Goal: Information Seeking & Learning: Learn about a topic

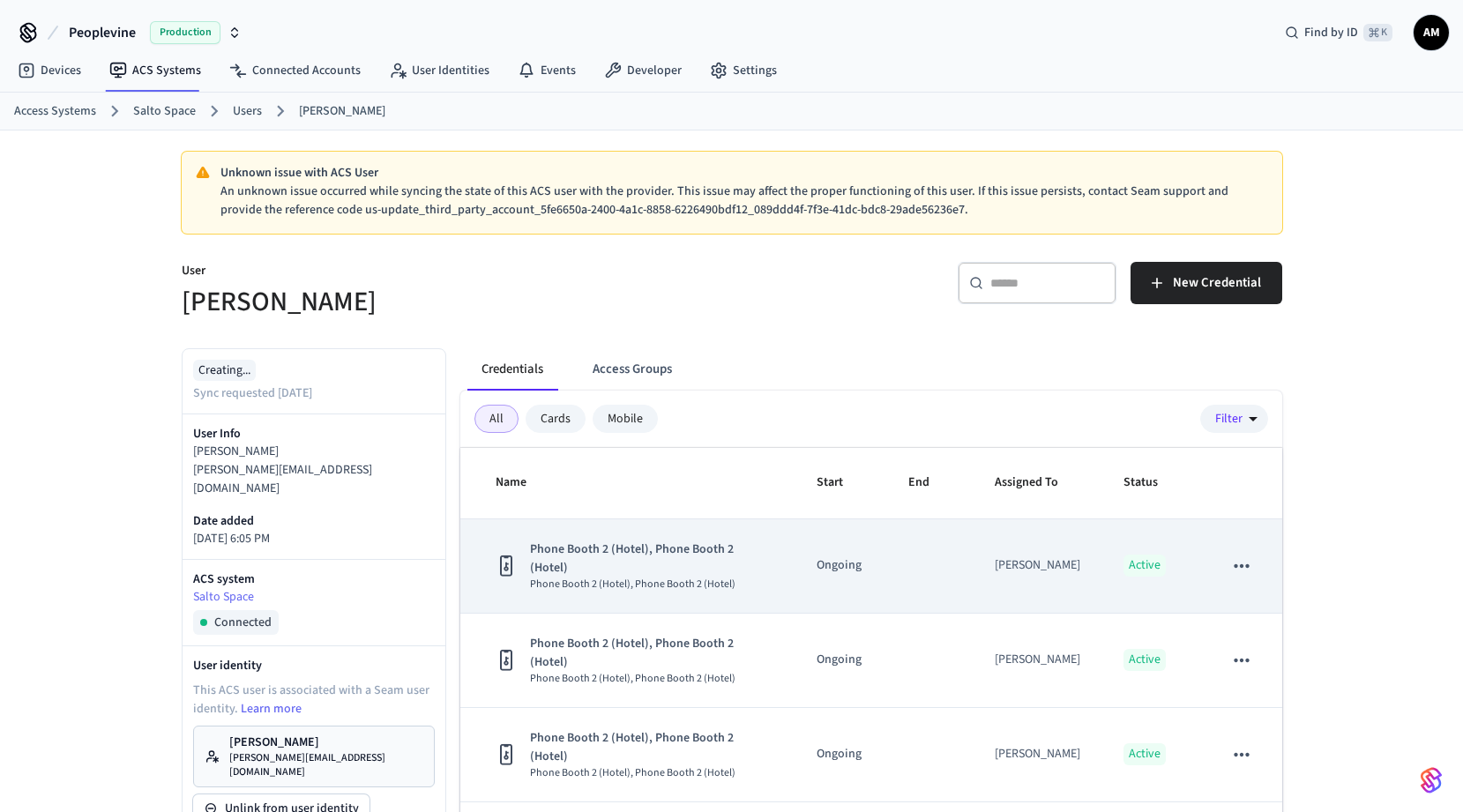
click at [928, 556] on td "sticky table" at bounding box center [929, 566] width 86 height 95
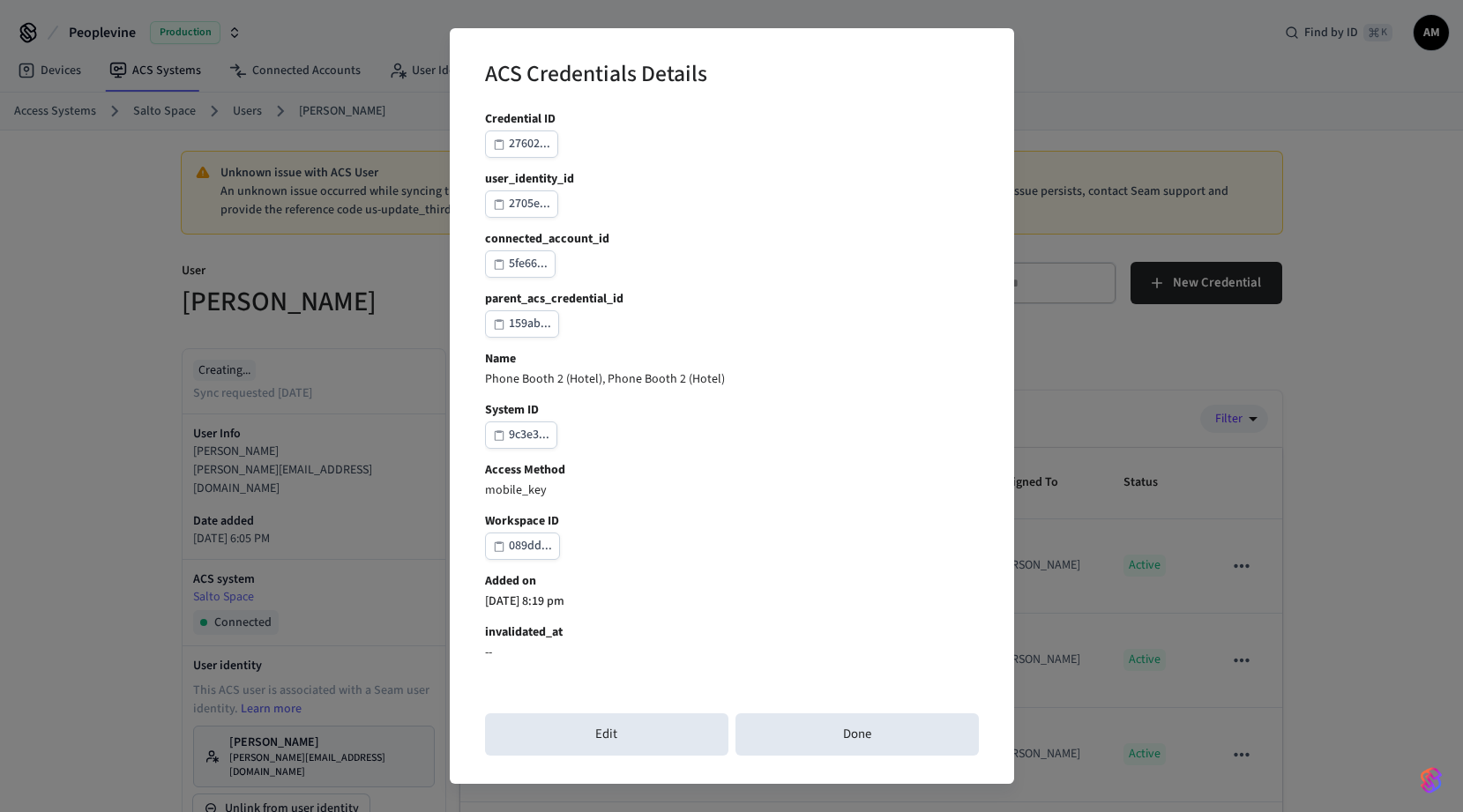
click at [1115, 388] on div "ACS Credentials Details Credential ID 27602... user_identity_id 2705e... connec…" at bounding box center [731, 406] width 1463 height 812
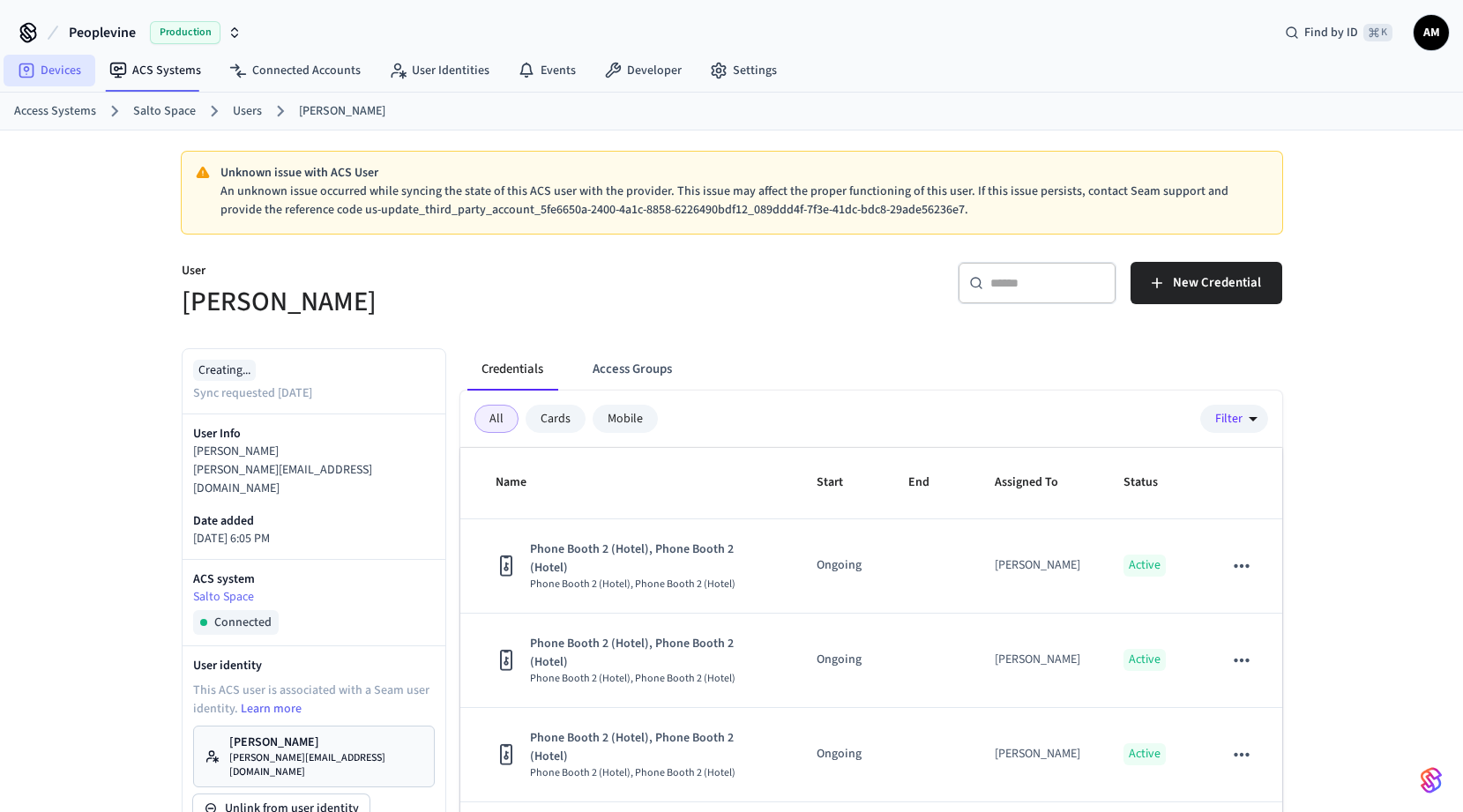
click at [47, 72] on link "Devices" at bounding box center [49, 71] width 92 height 32
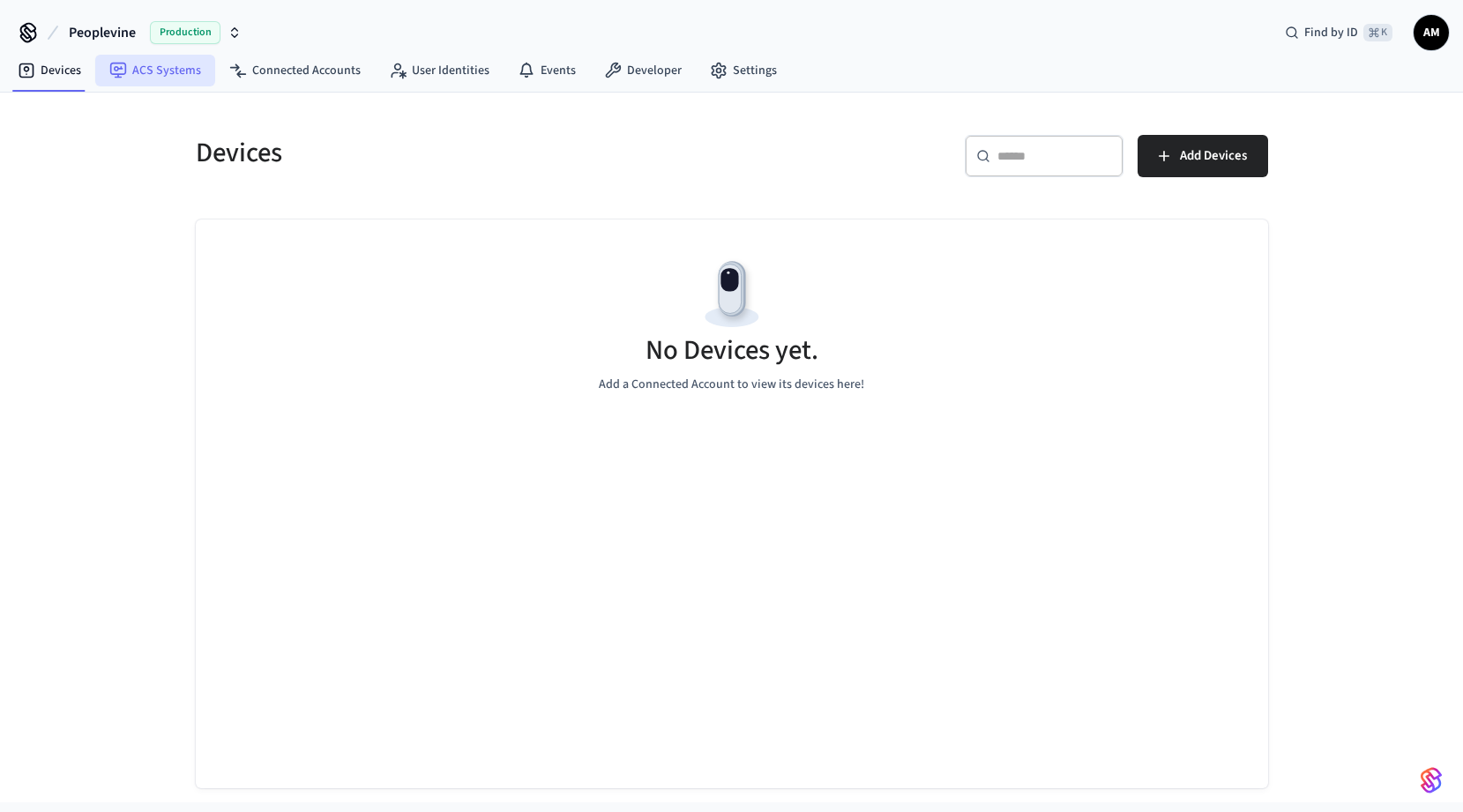
click at [138, 67] on link "ACS Systems" at bounding box center [155, 71] width 120 height 32
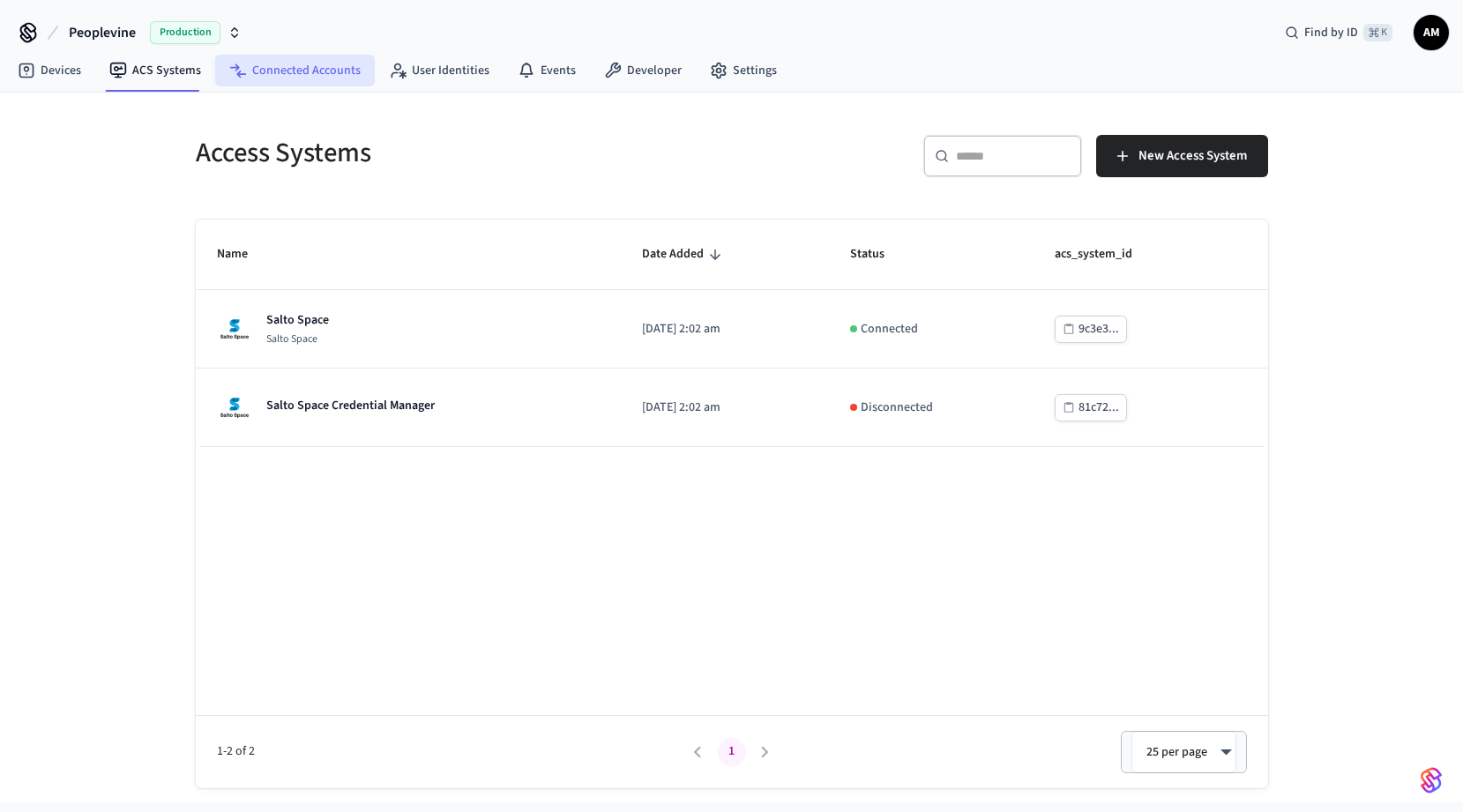
click at [271, 74] on link "Connected Accounts" at bounding box center [295, 71] width 160 height 32
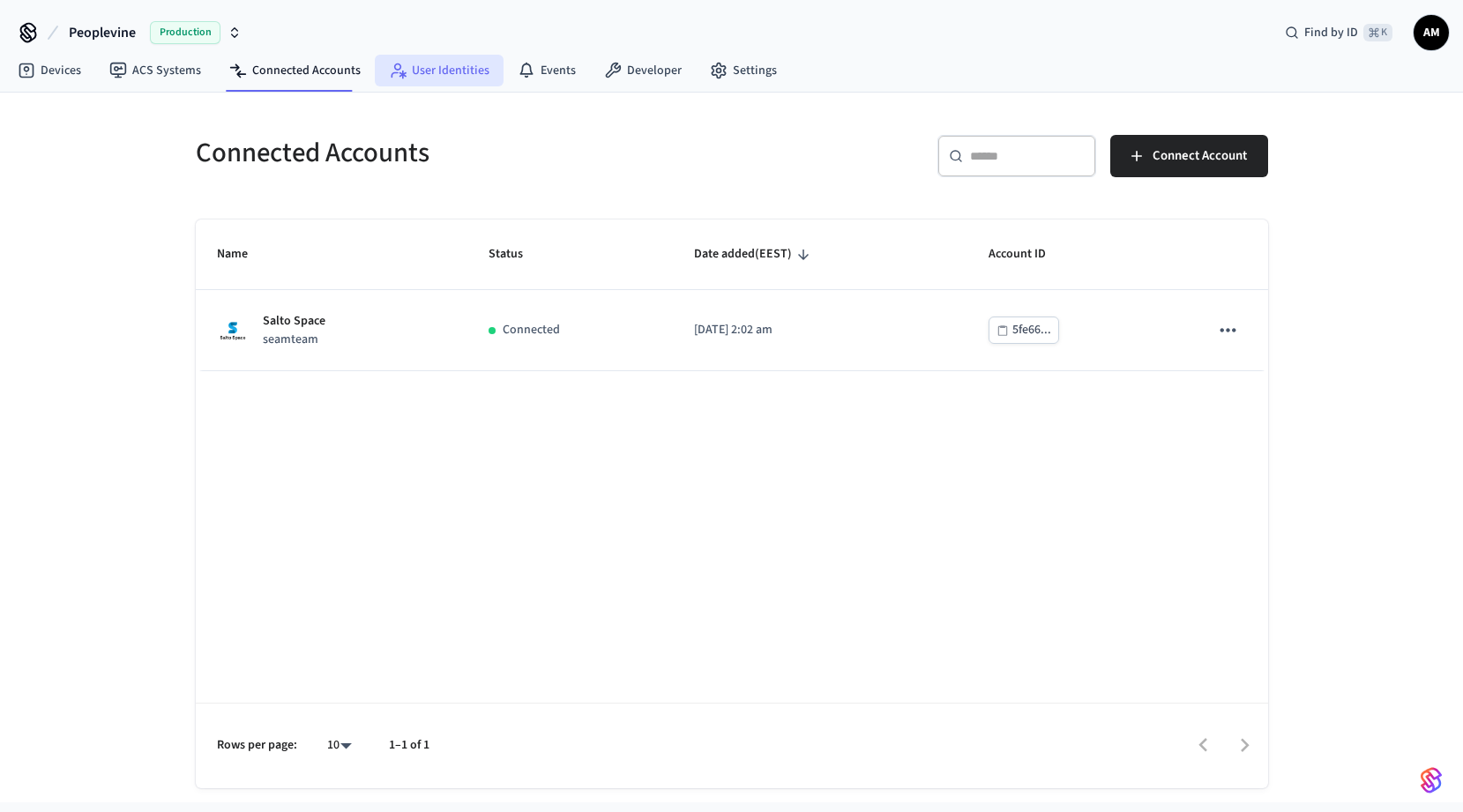
click at [432, 68] on link "User Identities" at bounding box center [439, 71] width 129 height 32
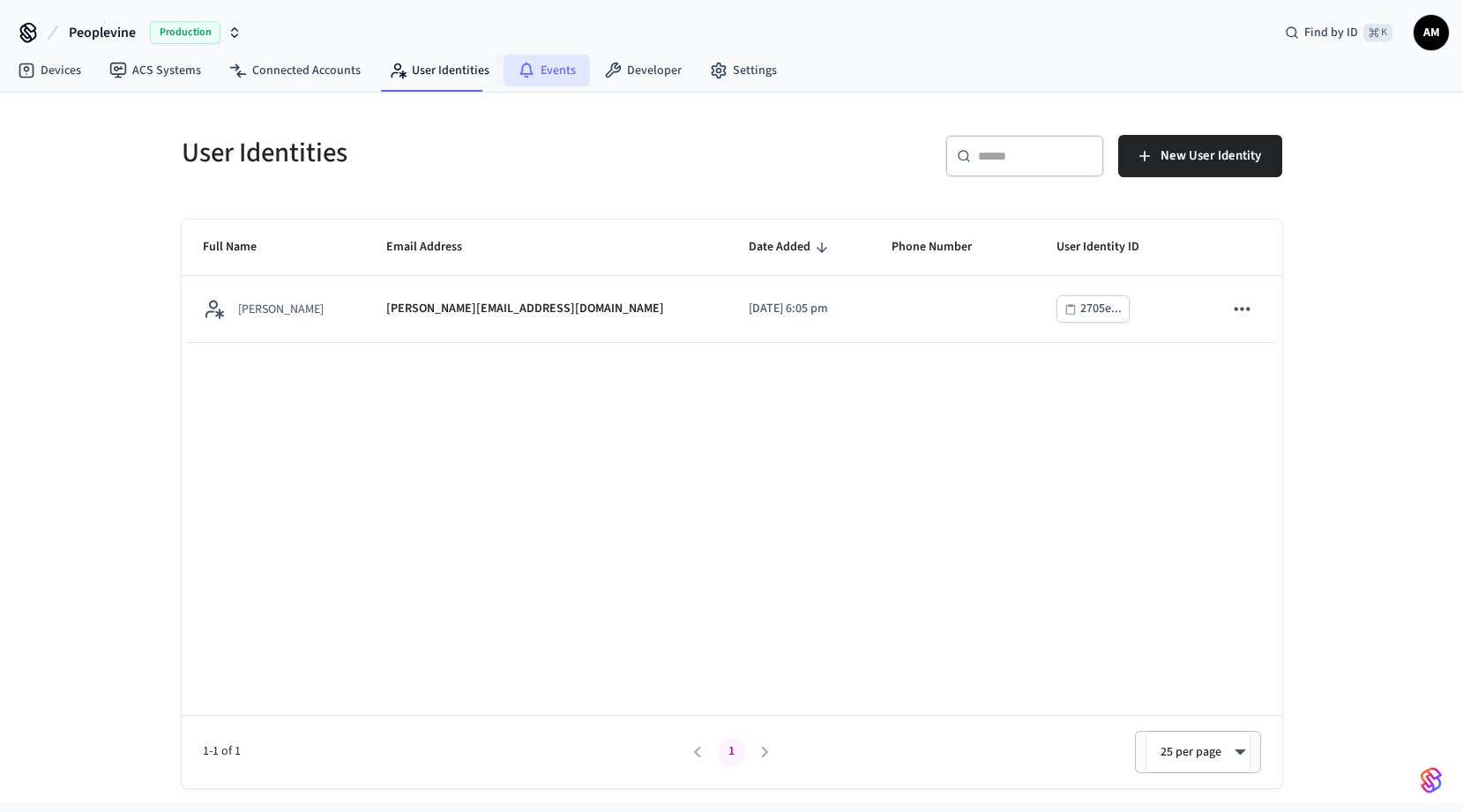
click at [524, 69] on icon at bounding box center [526, 71] width 17 height 17
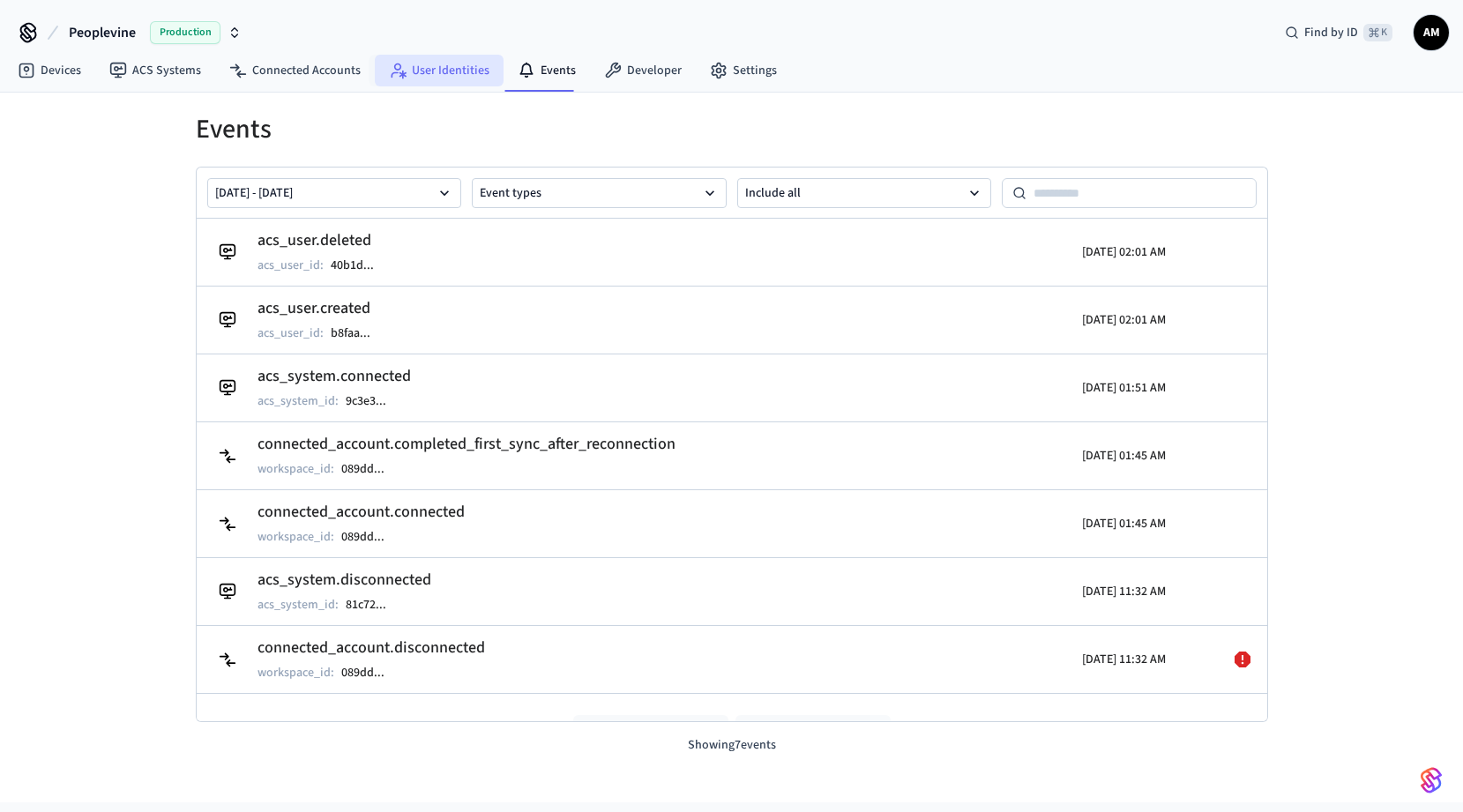
click at [429, 75] on link "User Identities" at bounding box center [439, 71] width 129 height 32
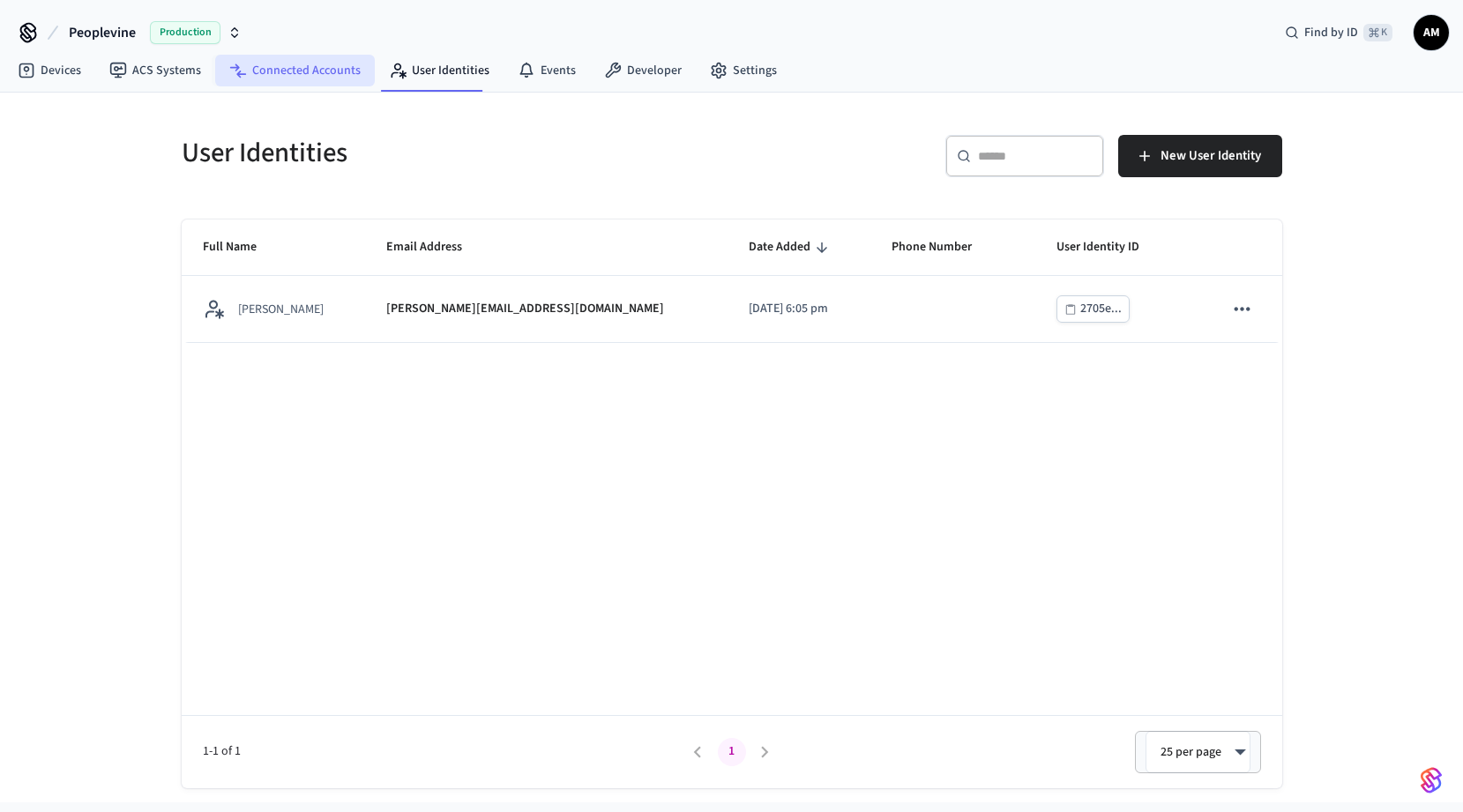
click at [311, 72] on link "Connected Accounts" at bounding box center [295, 71] width 160 height 32
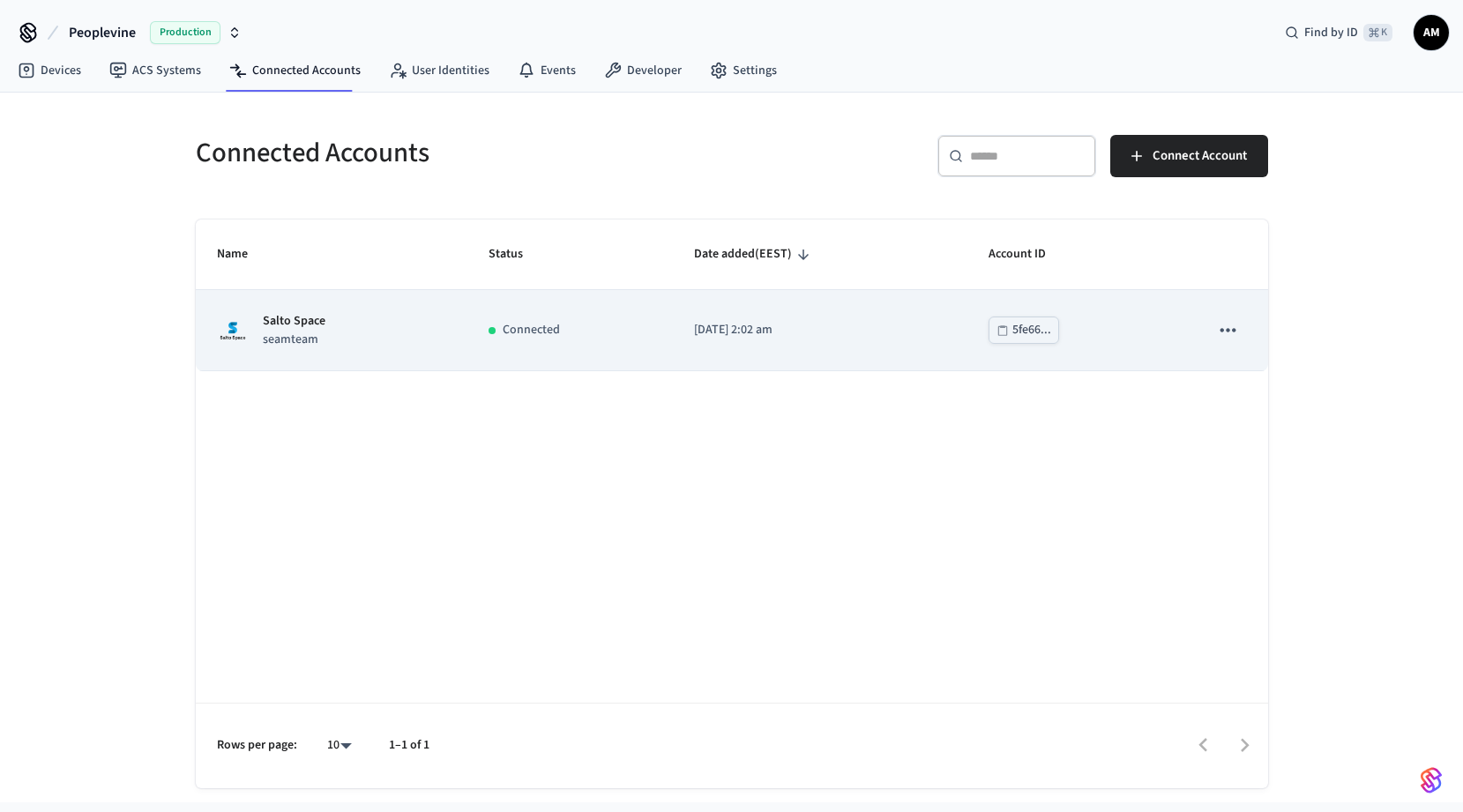
click at [386, 337] on div "Salto Space seamteam" at bounding box center [332, 331] width 230 height 37
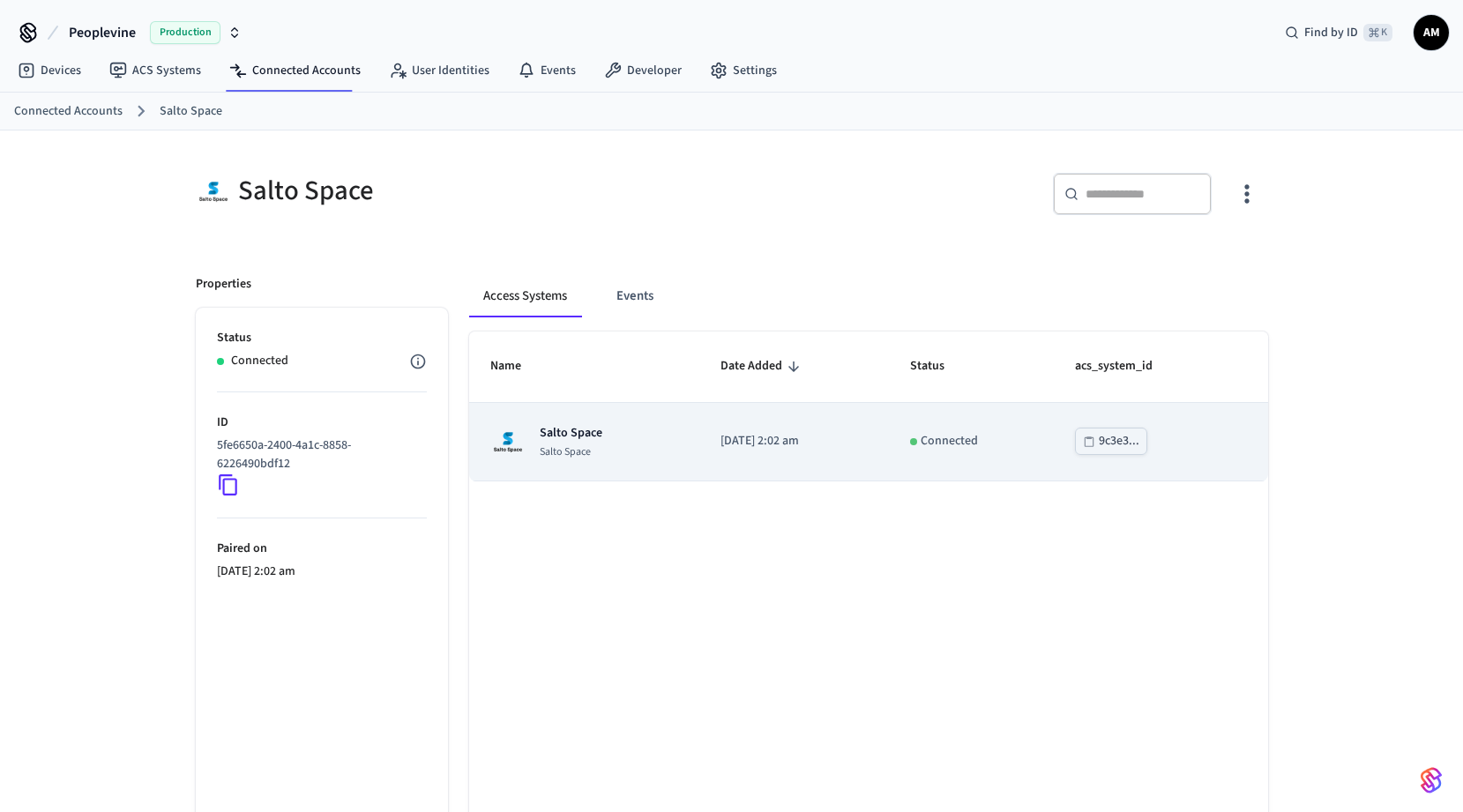
click at [647, 444] on div "Salto Space Salto Space" at bounding box center [584, 442] width 189 height 35
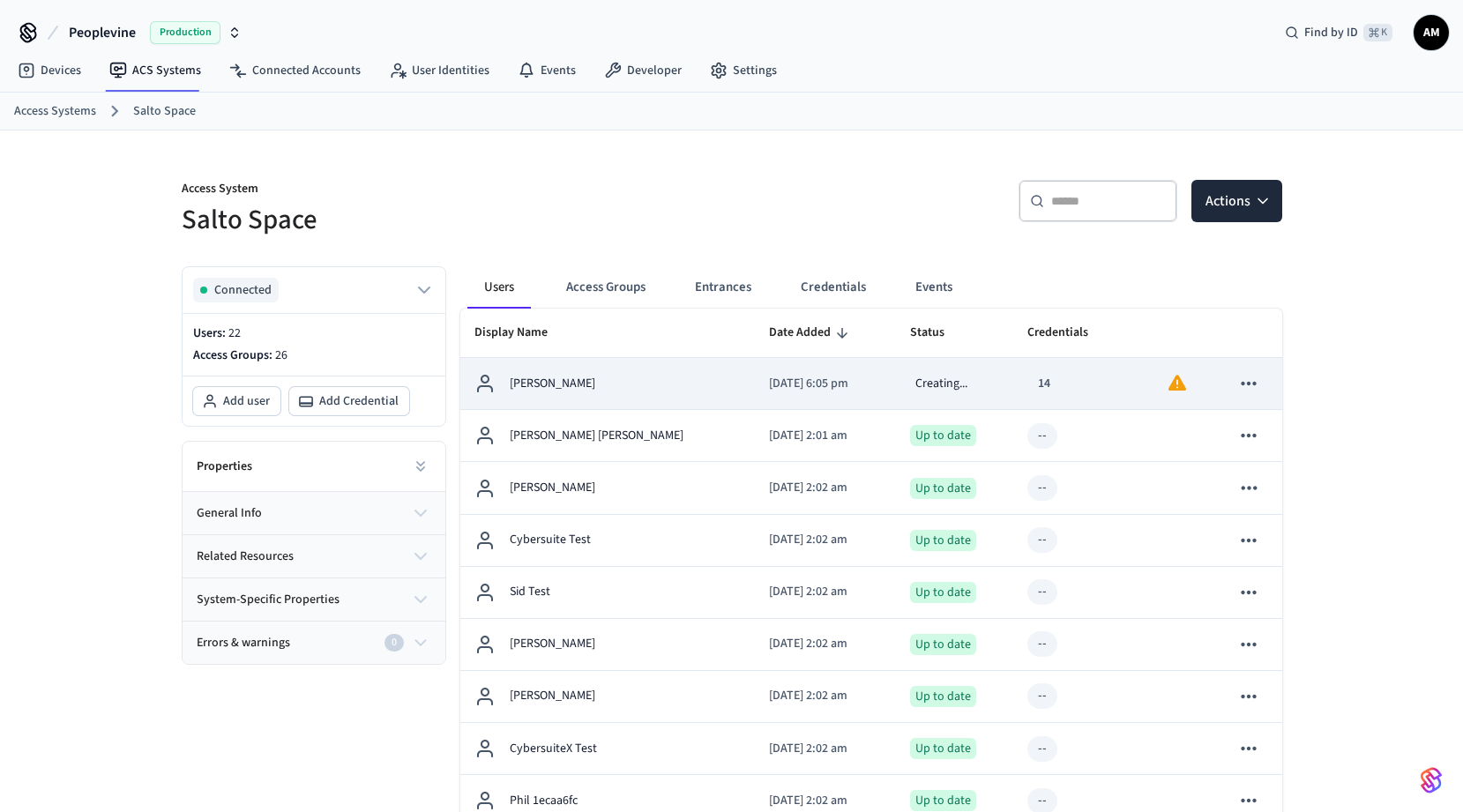
click at [776, 392] on p "[DATE] 6:05 pm" at bounding box center [825, 384] width 112 height 18
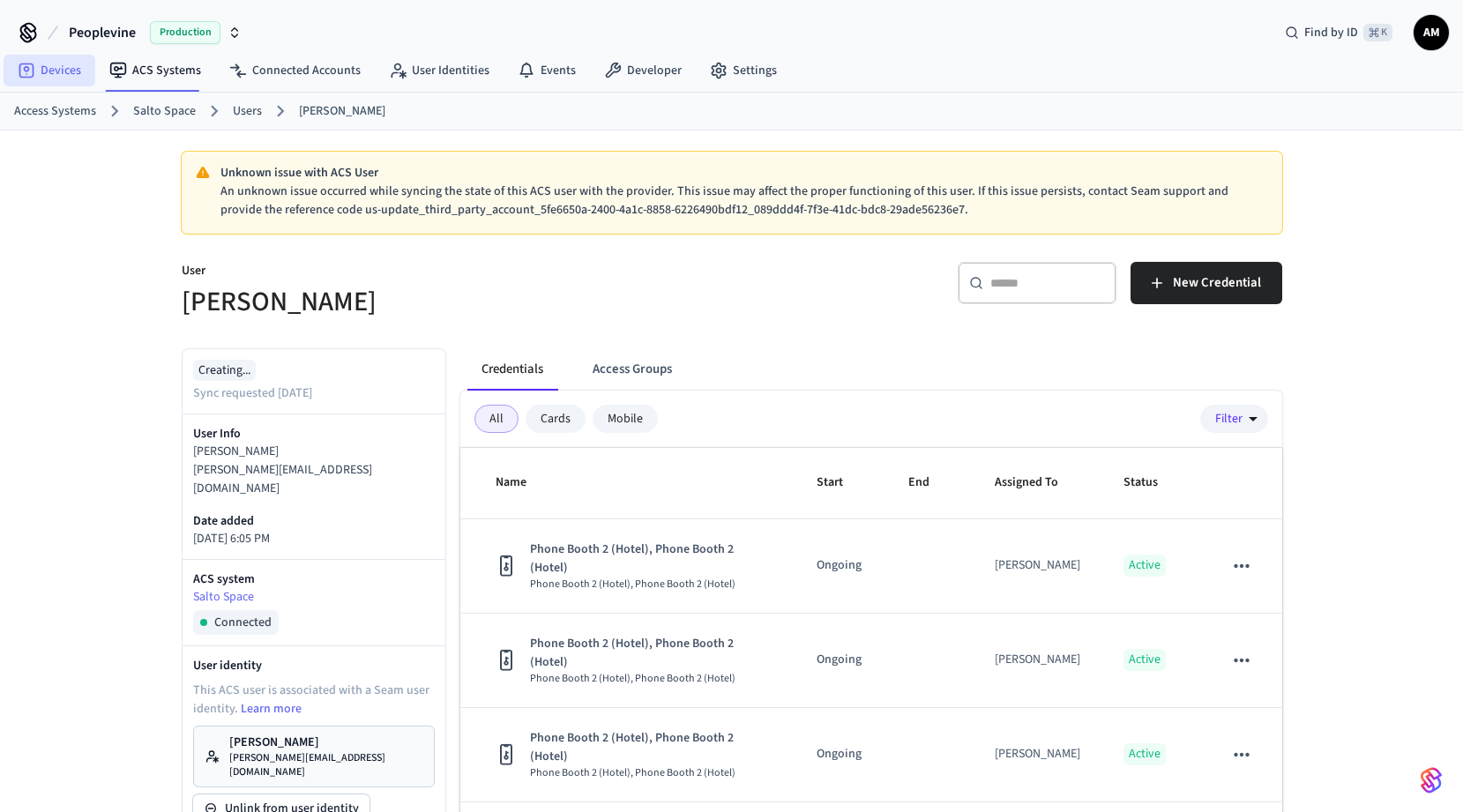
click at [65, 74] on link "Devices" at bounding box center [49, 71] width 92 height 32
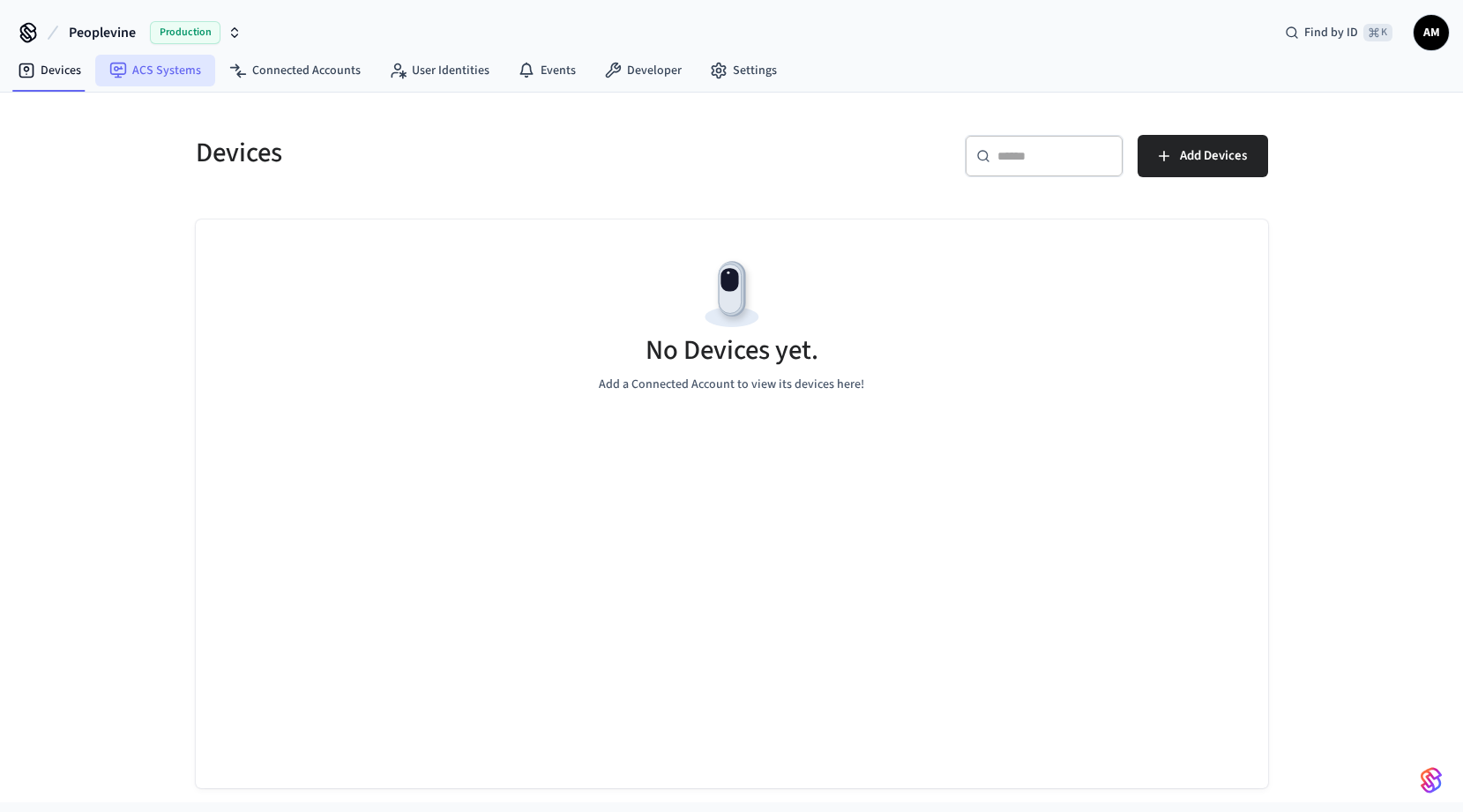
click at [141, 72] on link "ACS Systems" at bounding box center [155, 71] width 120 height 32
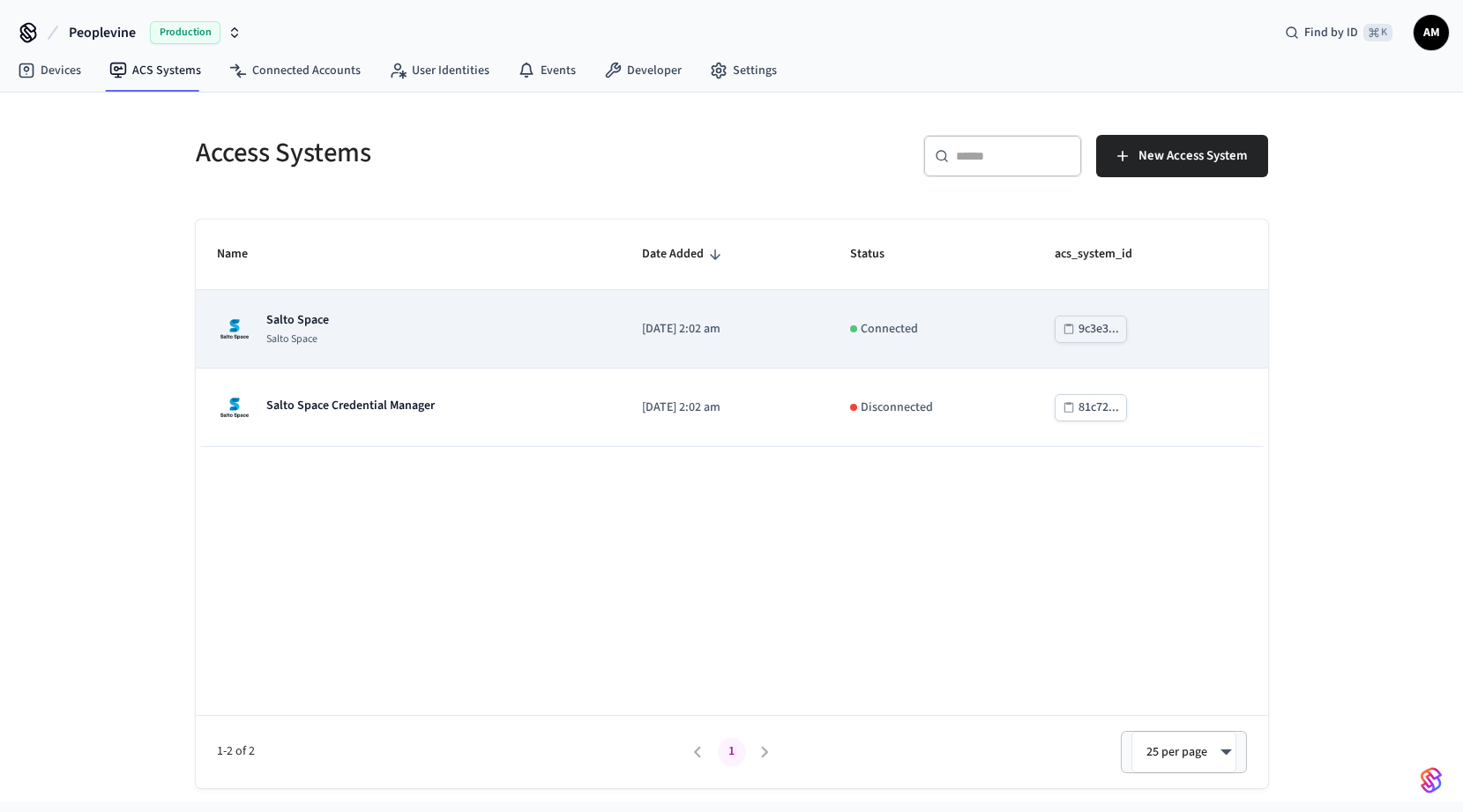
click at [428, 327] on div "Salto Space Salto Space" at bounding box center [408, 329] width 384 height 35
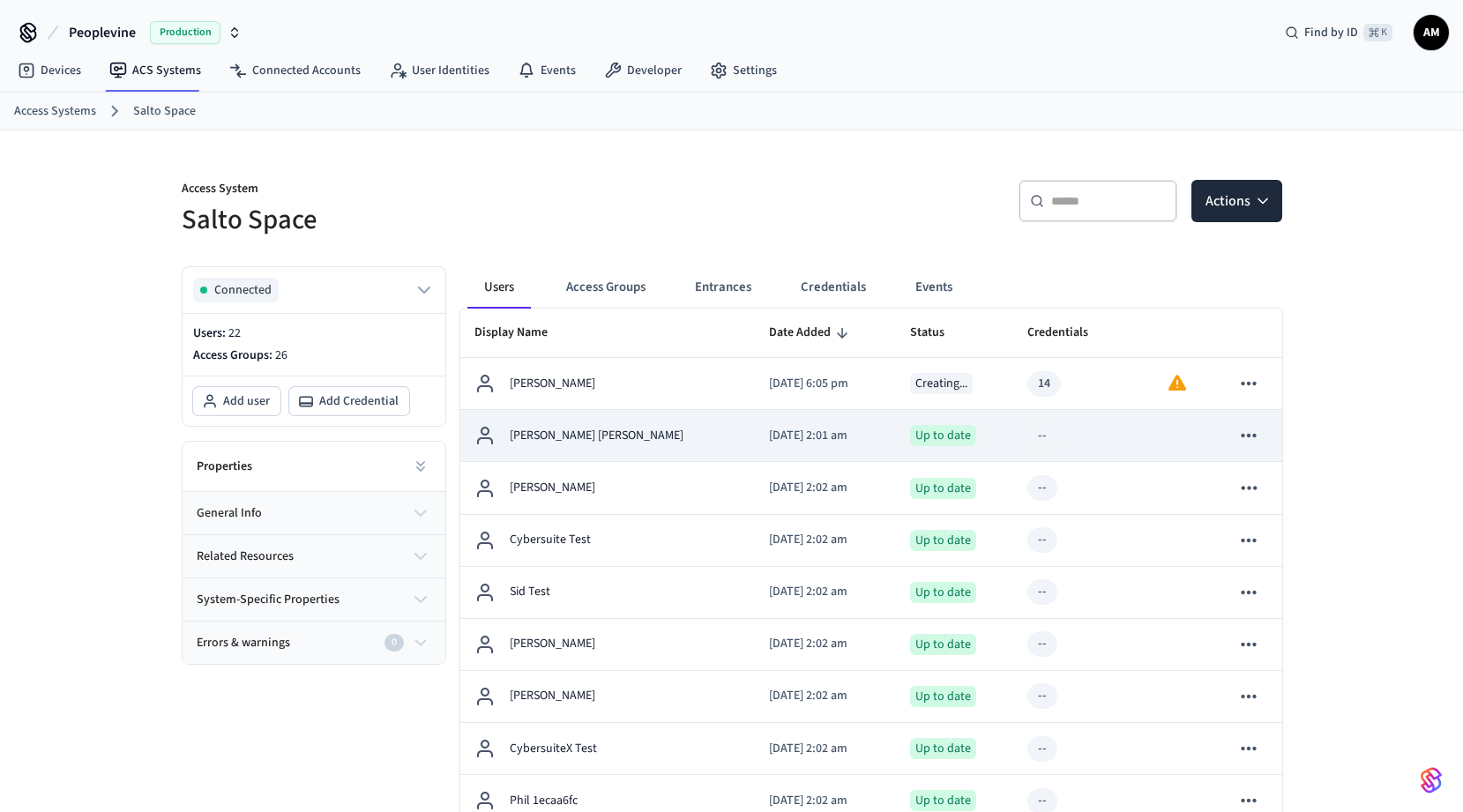
click at [755, 444] on td "[DATE] 2:01 am" at bounding box center [825, 436] width 140 height 52
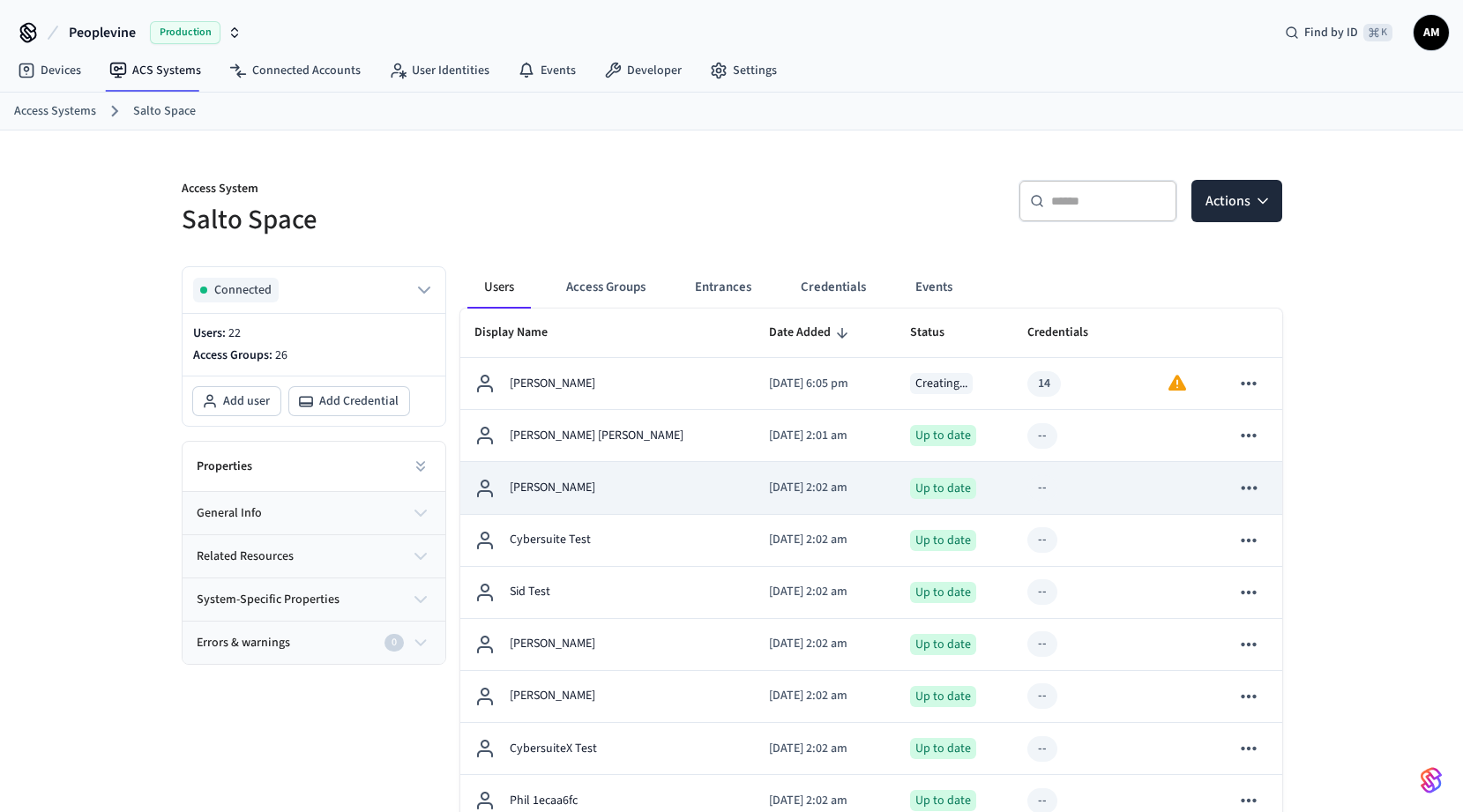
click at [617, 485] on div "[PERSON_NAME]" at bounding box center [608, 488] width 267 height 21
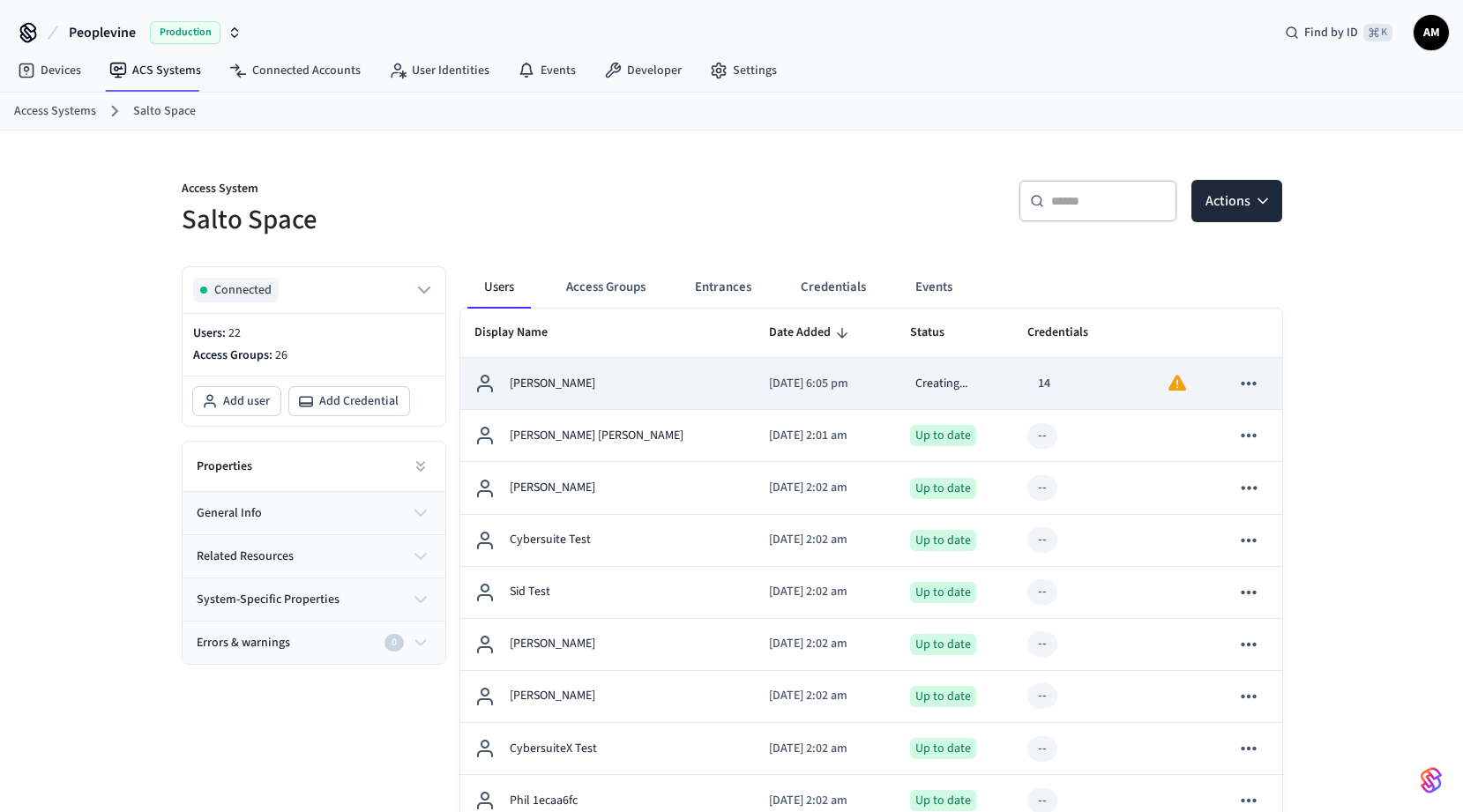
click at [657, 402] on td "[PERSON_NAME]" at bounding box center [608, 384] width 296 height 52
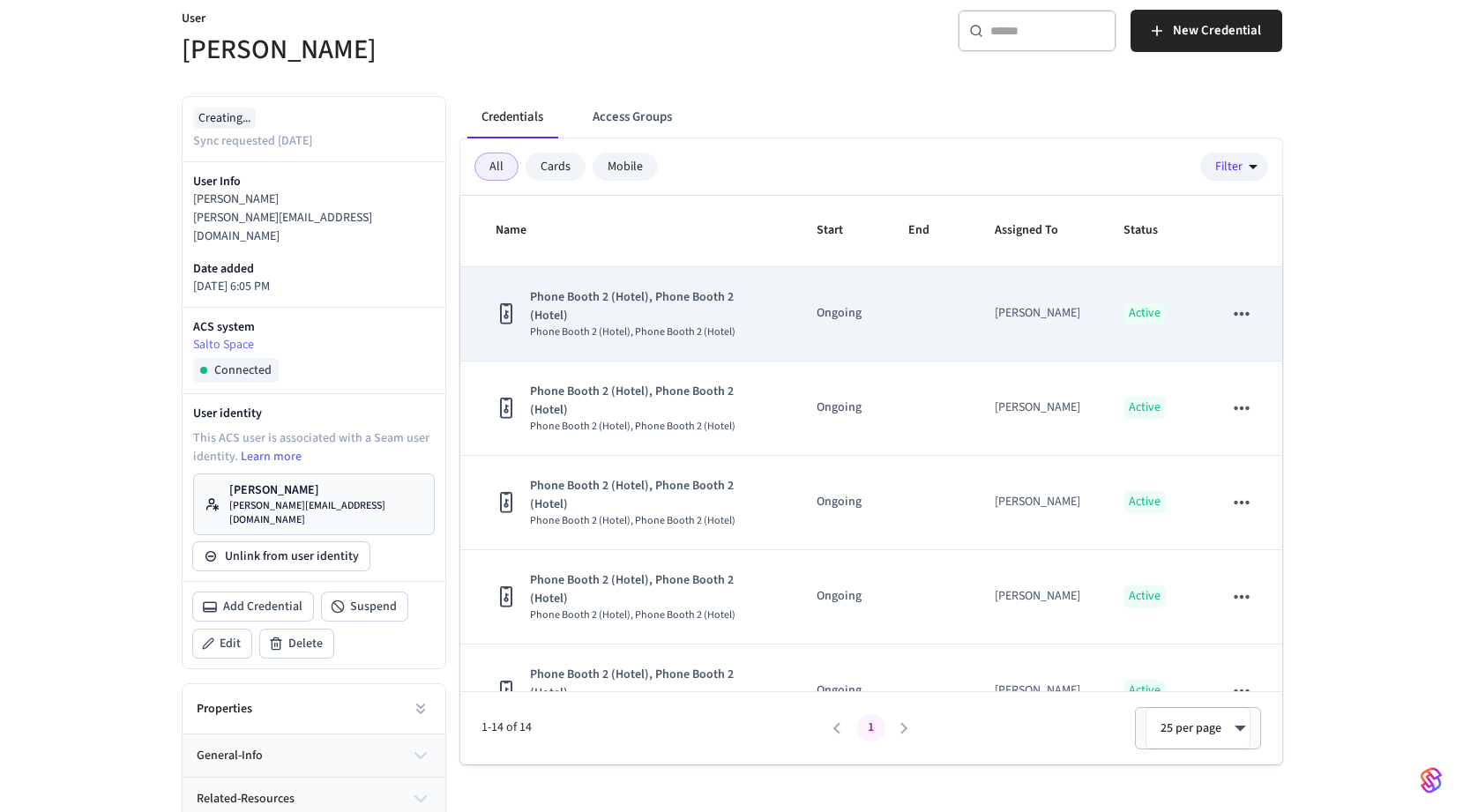
click at [1246, 304] on icon "sticky table" at bounding box center [1242, 314] width 23 height 23
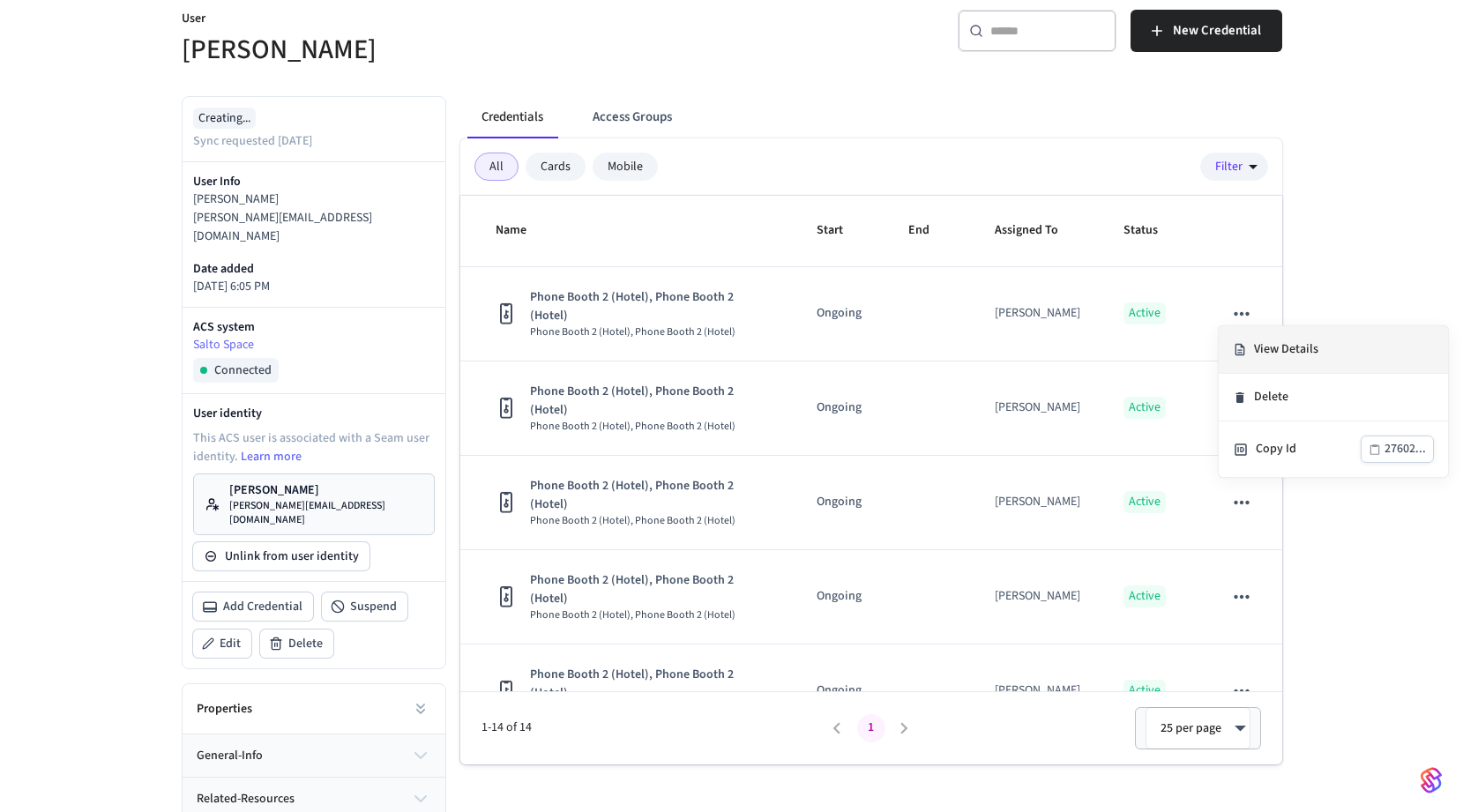
click at [1265, 353] on li "View Details" at bounding box center [1332, 349] width 229 height 47
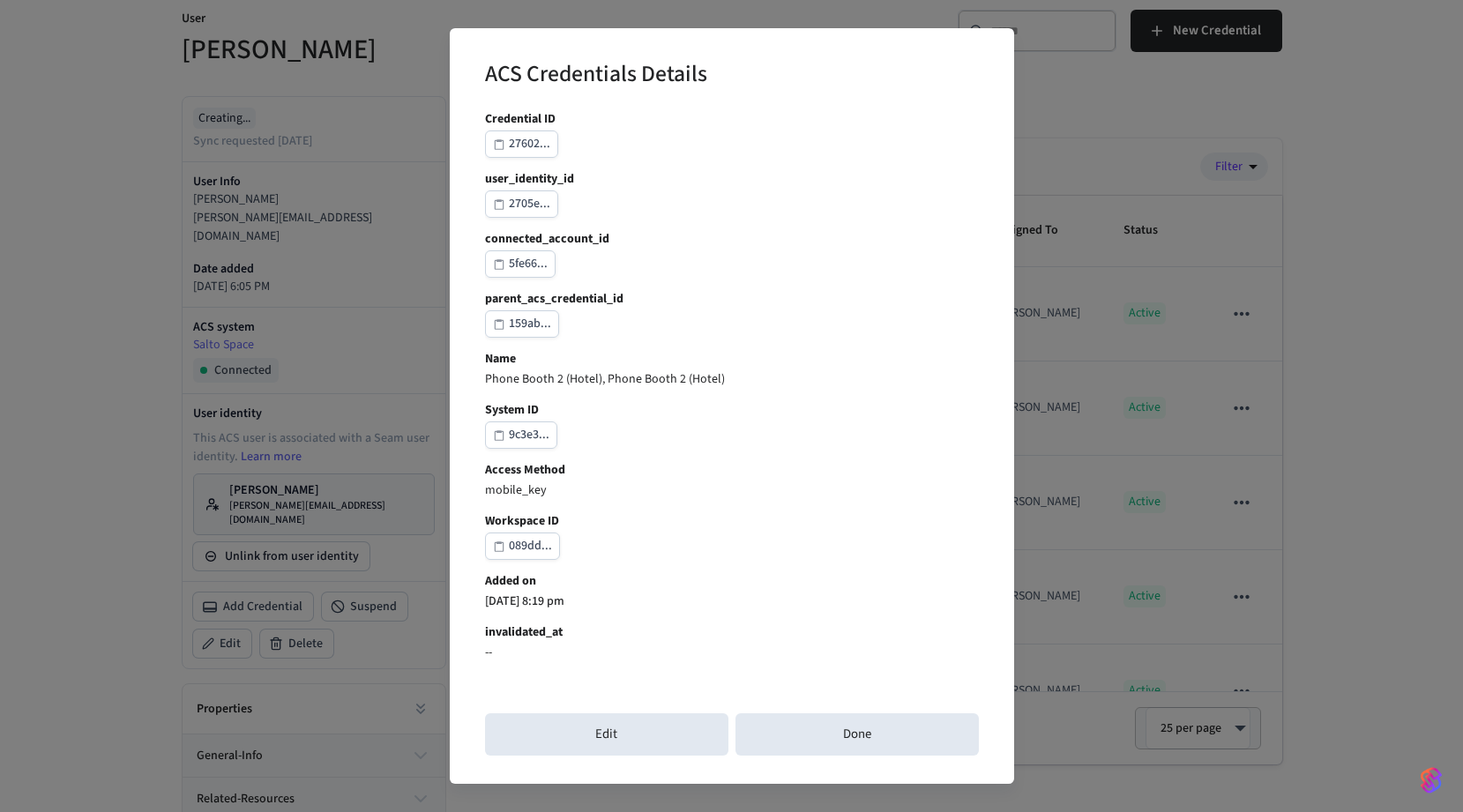
click at [1115, 442] on div "ACS Credentials Details Credential ID 27602... user_identity_id 2705e... connec…" at bounding box center [731, 406] width 1463 height 812
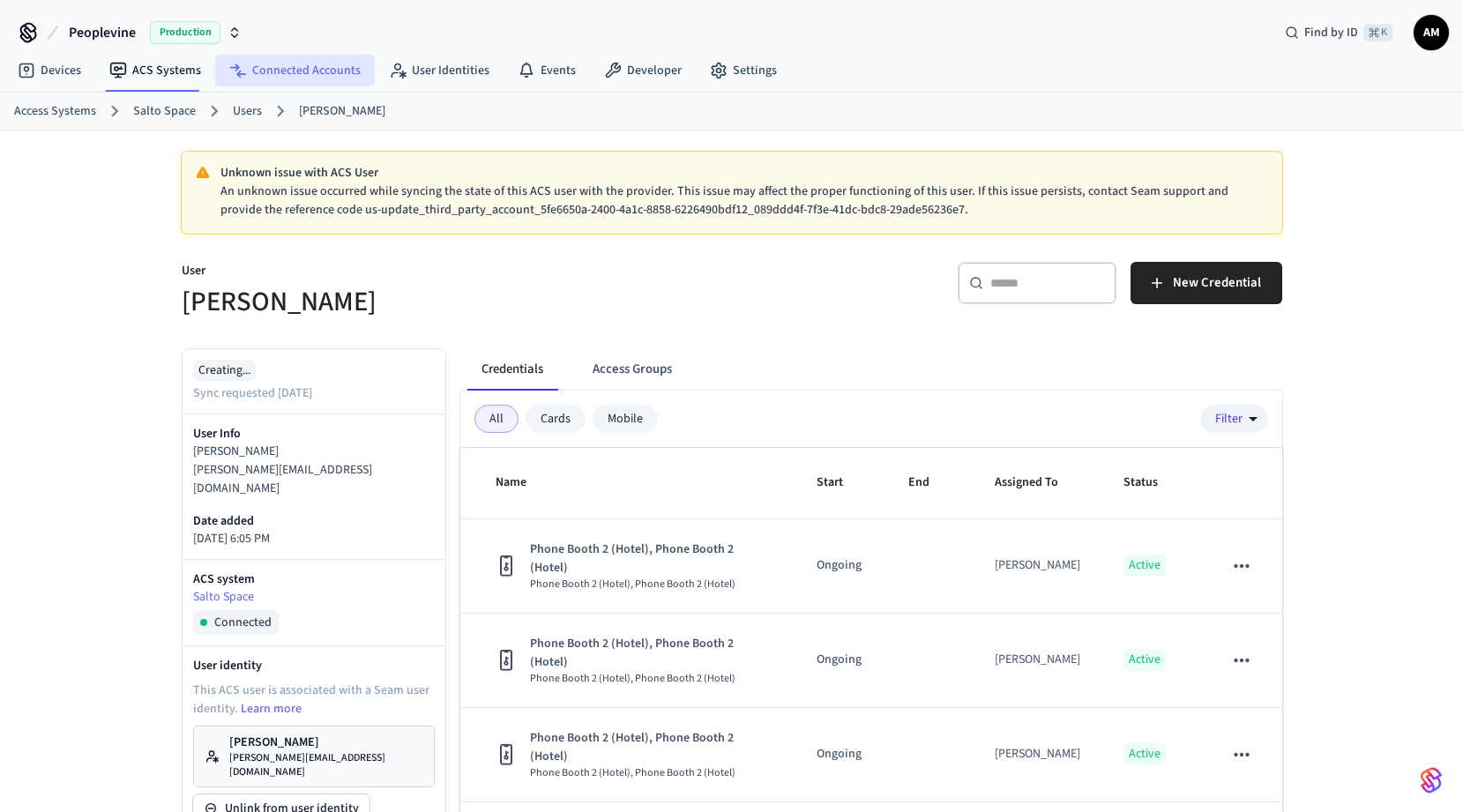
click at [301, 71] on link "Connected Accounts" at bounding box center [295, 71] width 160 height 32
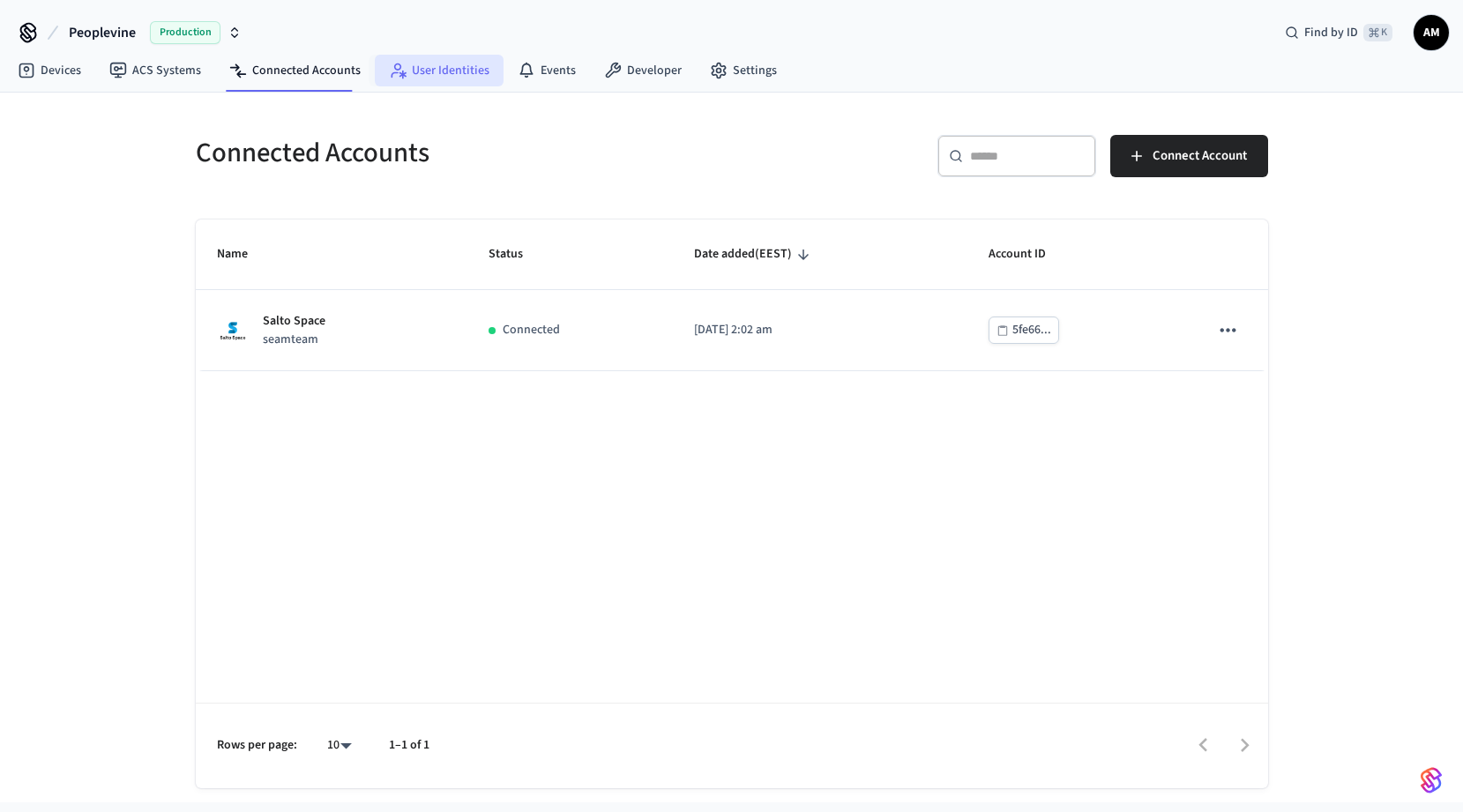
click at [402, 66] on link "User Identities" at bounding box center [439, 71] width 129 height 32
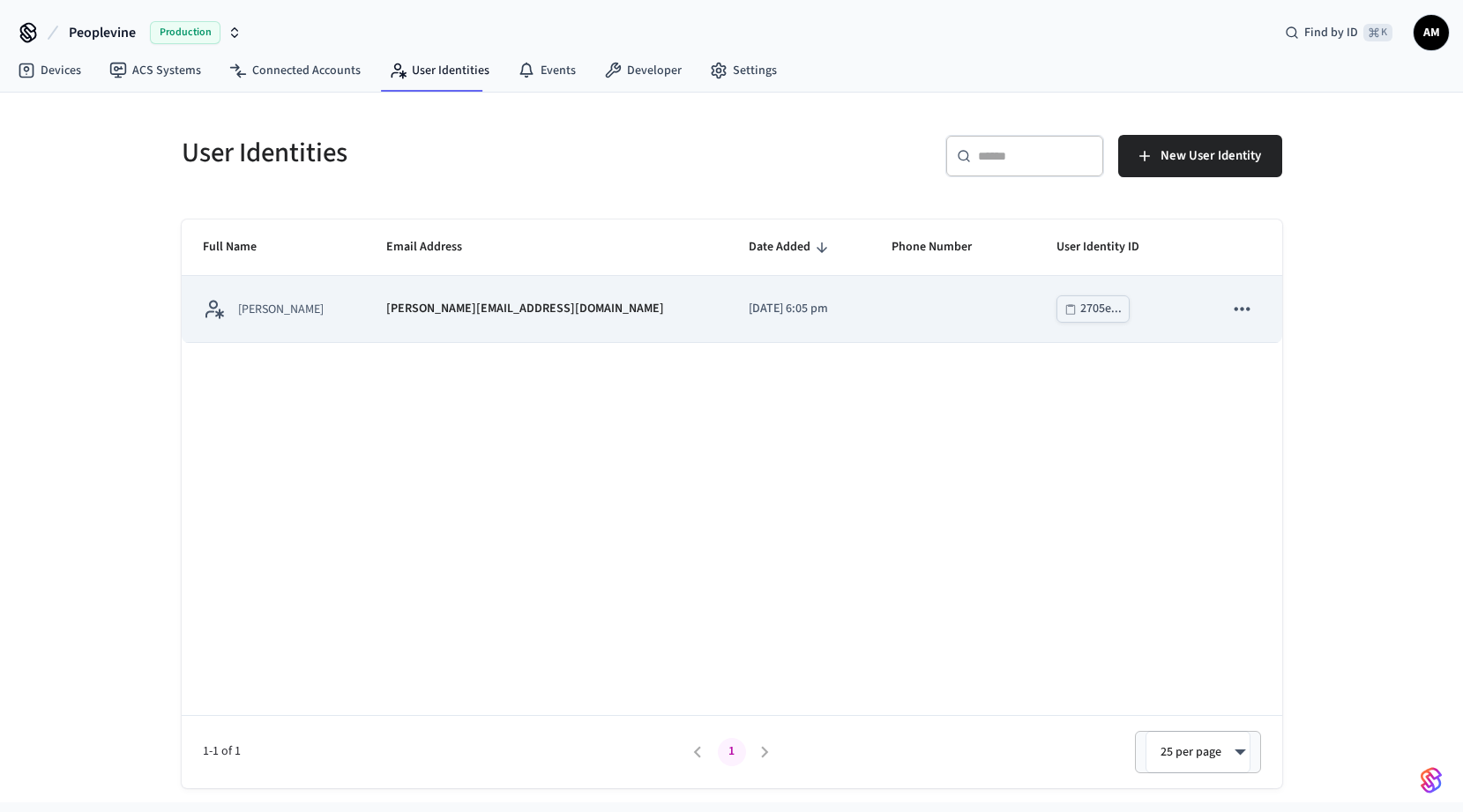
click at [874, 329] on td "sticky table" at bounding box center [952, 308] width 164 height 66
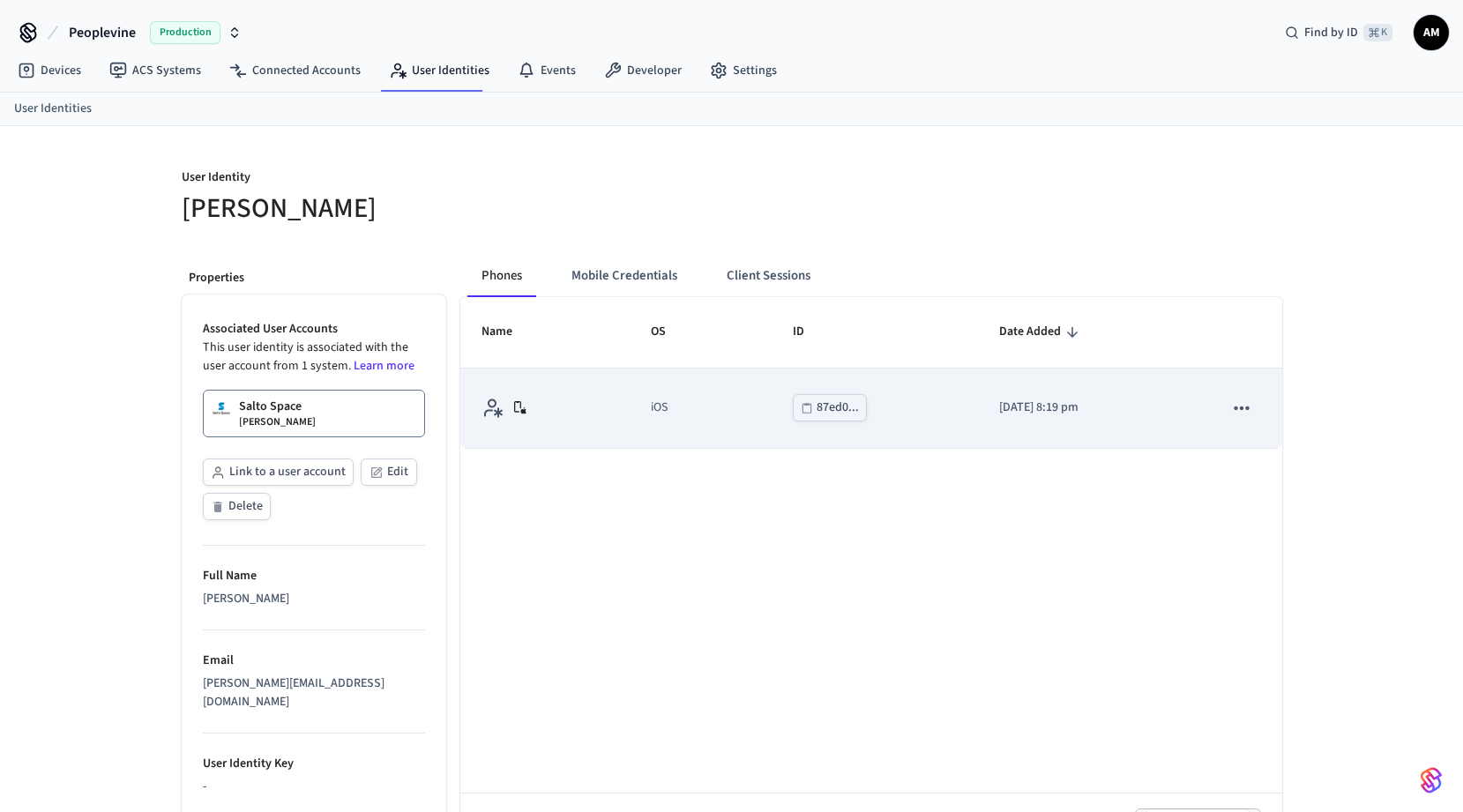
click at [916, 426] on td "87ed0..." at bounding box center [874, 408] width 205 height 80
click at [1236, 409] on icon "sticky table" at bounding box center [1243, 408] width 15 height 4
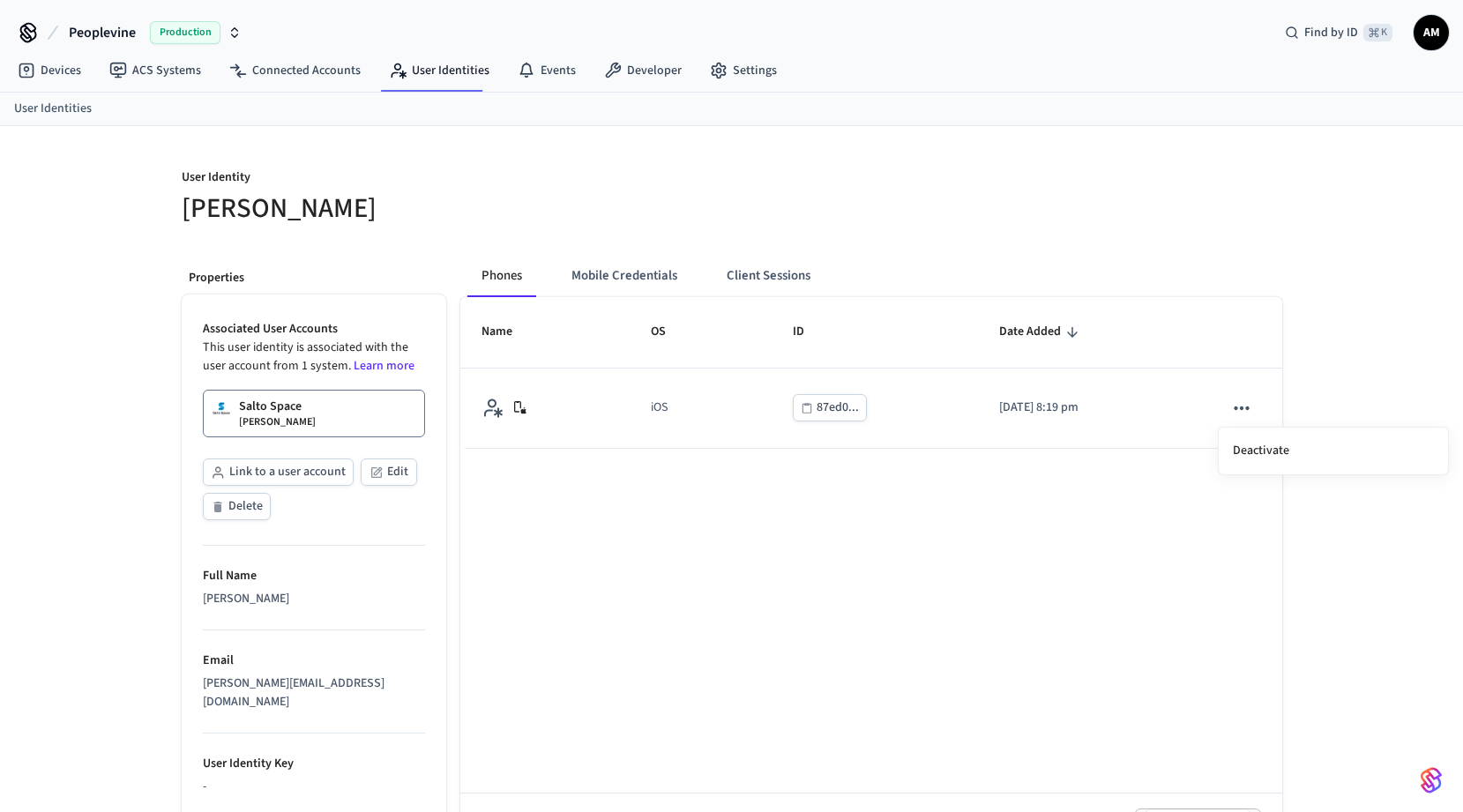
click at [561, 501] on div at bounding box center [731, 406] width 1463 height 812
click at [647, 271] on button "Mobile Credentials" at bounding box center [624, 276] width 134 height 43
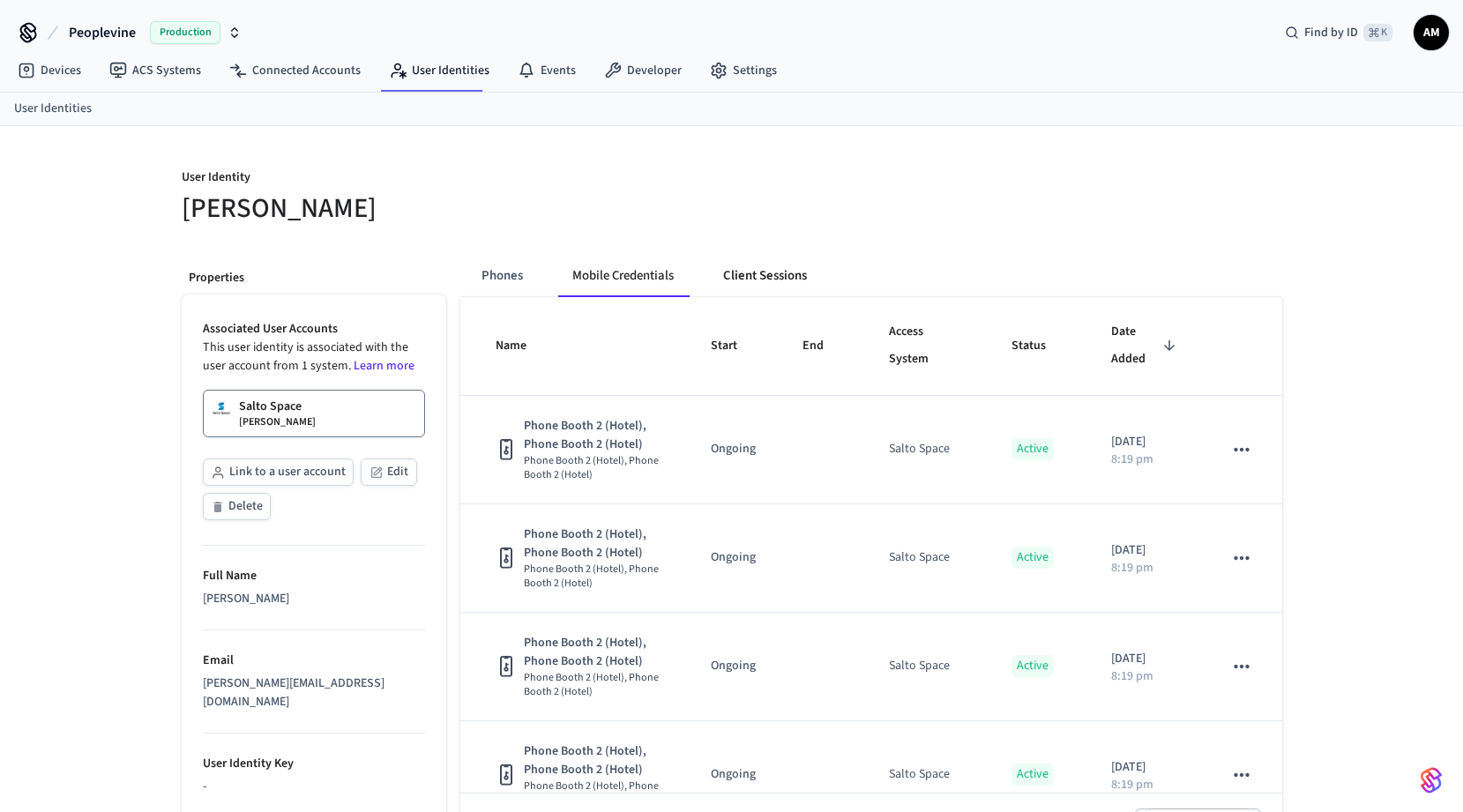
click at [785, 273] on button "Client Sessions" at bounding box center [765, 276] width 112 height 43
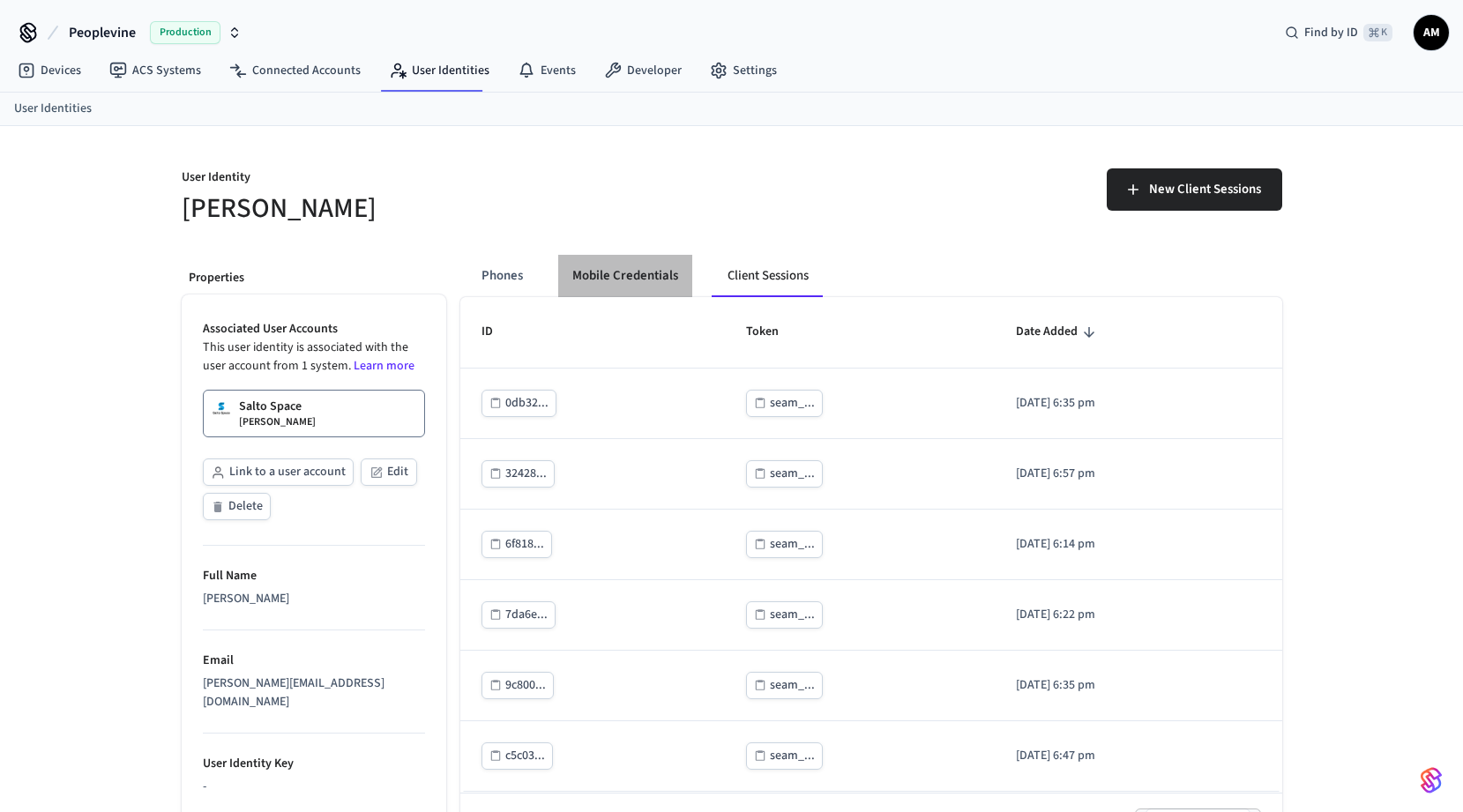
click at [627, 267] on button "Mobile Credentials" at bounding box center [625, 276] width 134 height 43
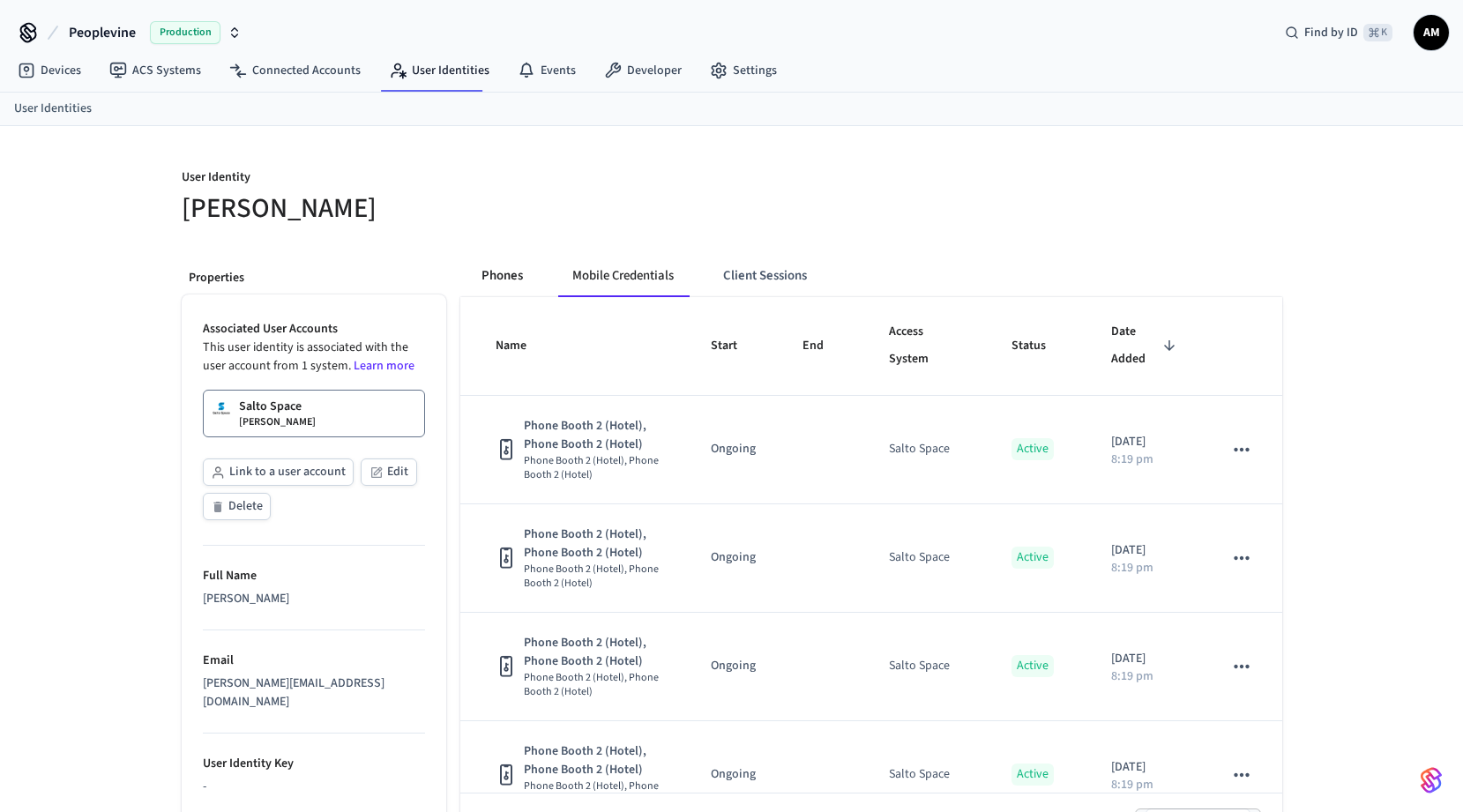
click at [501, 275] on button "Phones" at bounding box center [502, 276] width 70 height 43
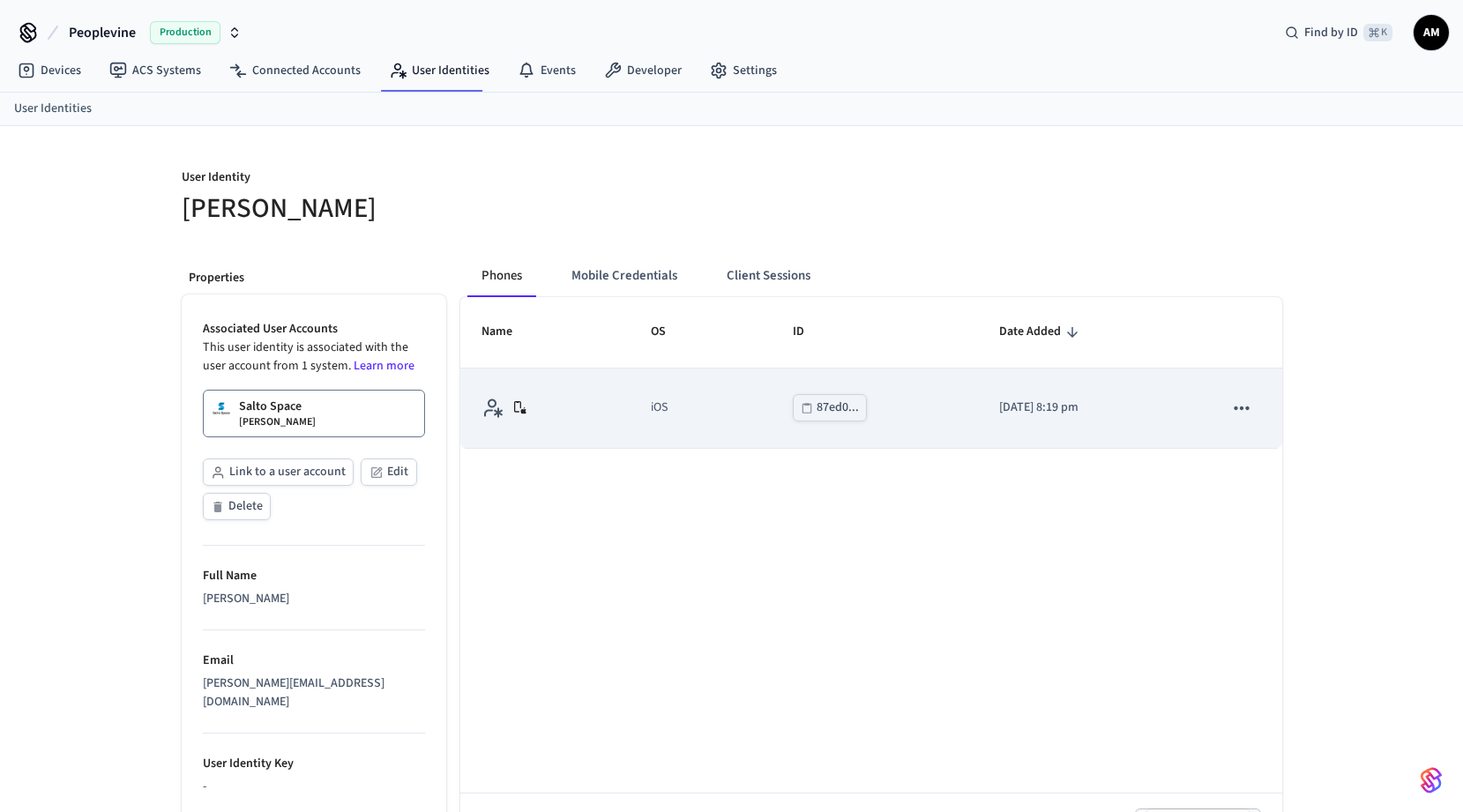
click at [496, 411] on icon "sticky table" at bounding box center [492, 407] width 21 height 22
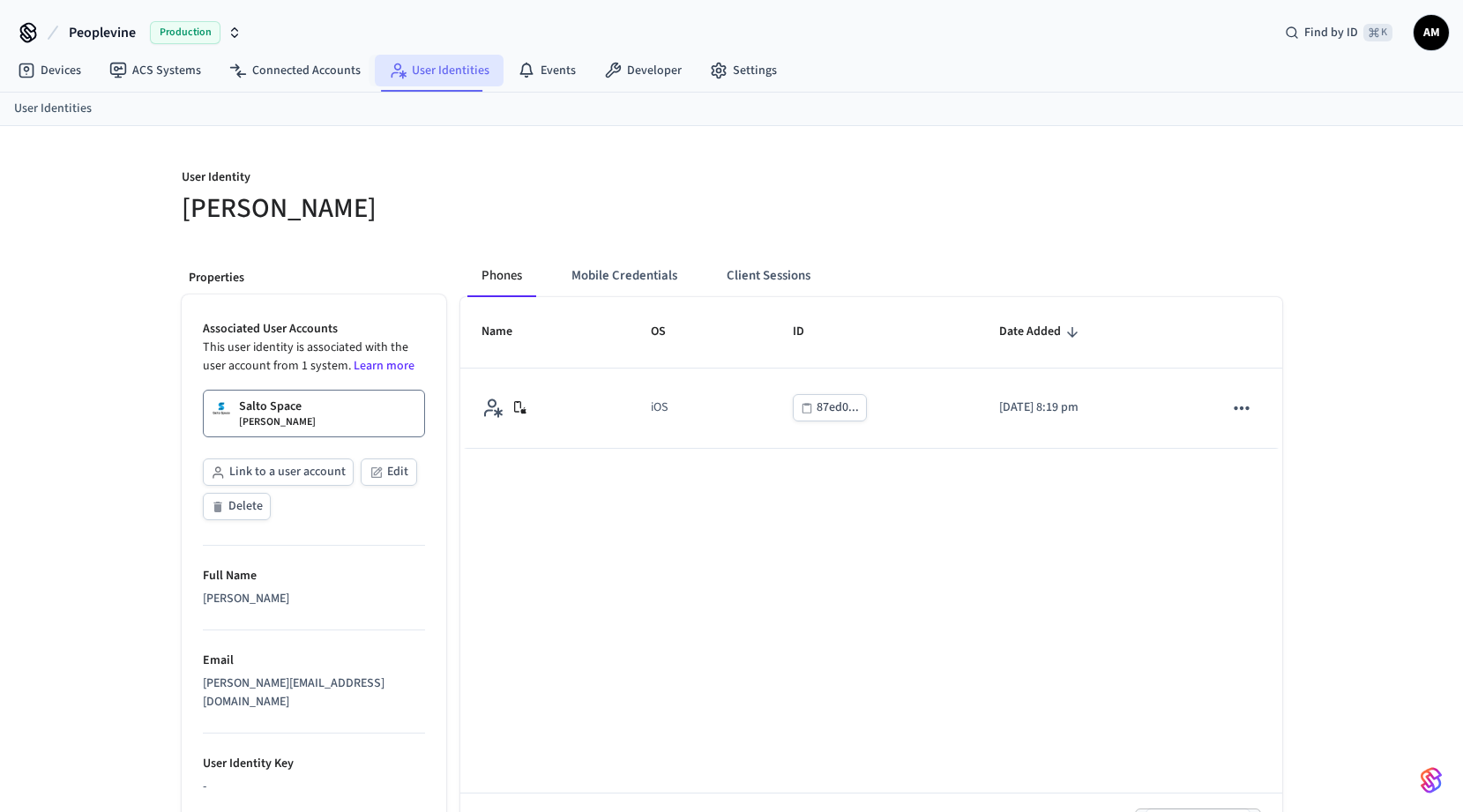
click at [439, 79] on link "User Identities" at bounding box center [439, 71] width 129 height 32
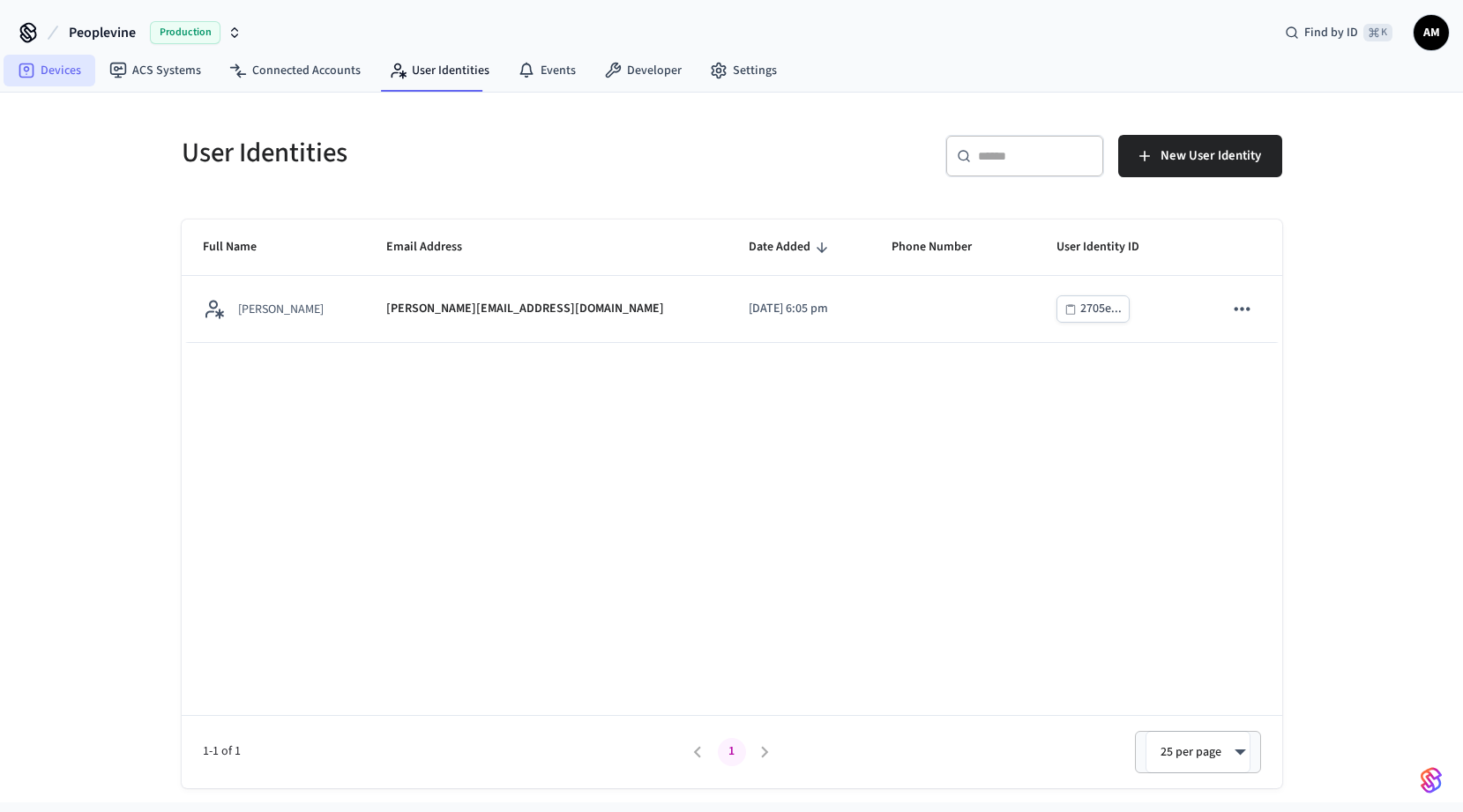
click at [60, 68] on link "Devices" at bounding box center [49, 71] width 92 height 32
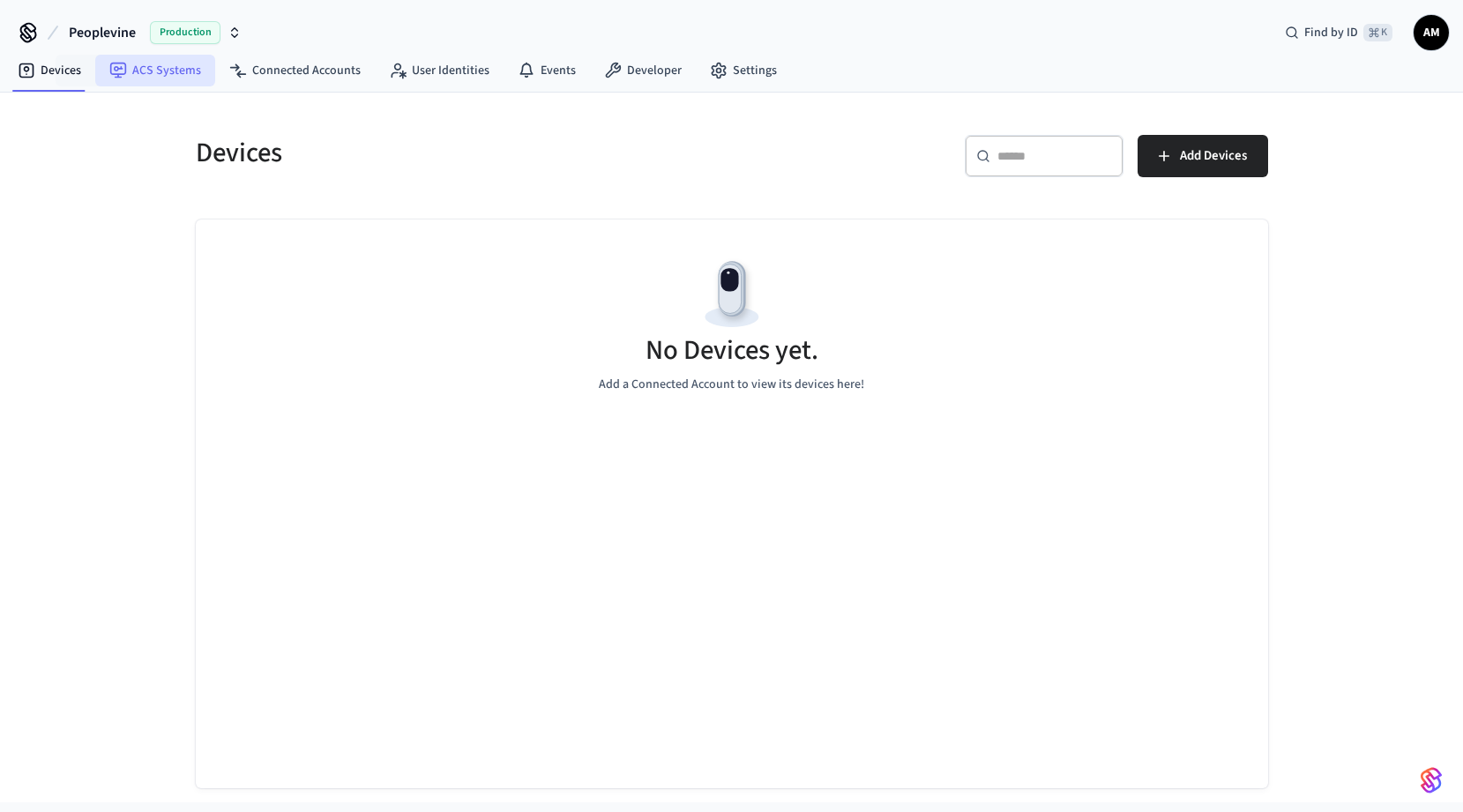
click at [154, 75] on link "ACS Systems" at bounding box center [155, 71] width 120 height 32
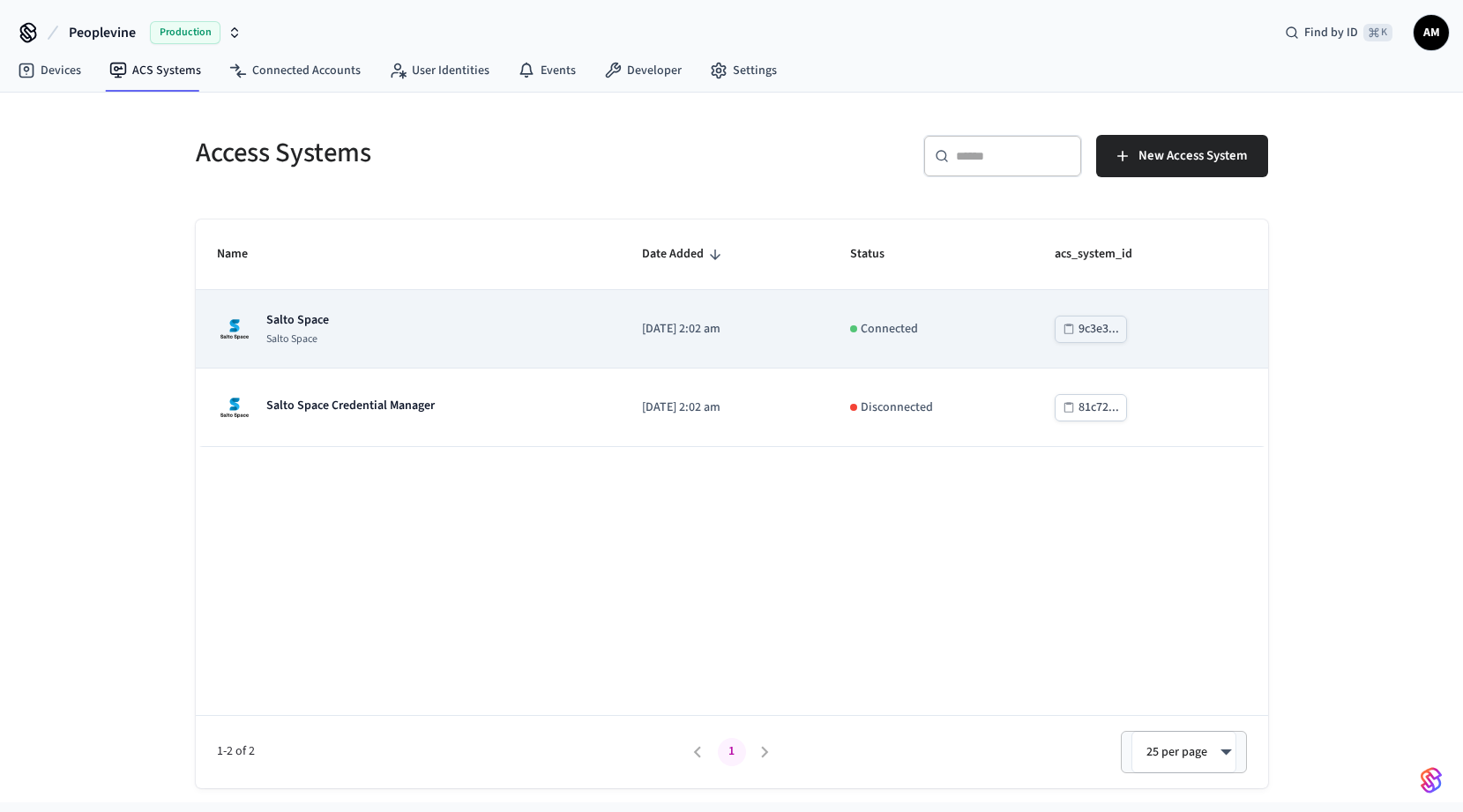
click at [352, 318] on div "Salto Space Salto Space" at bounding box center [408, 329] width 384 height 35
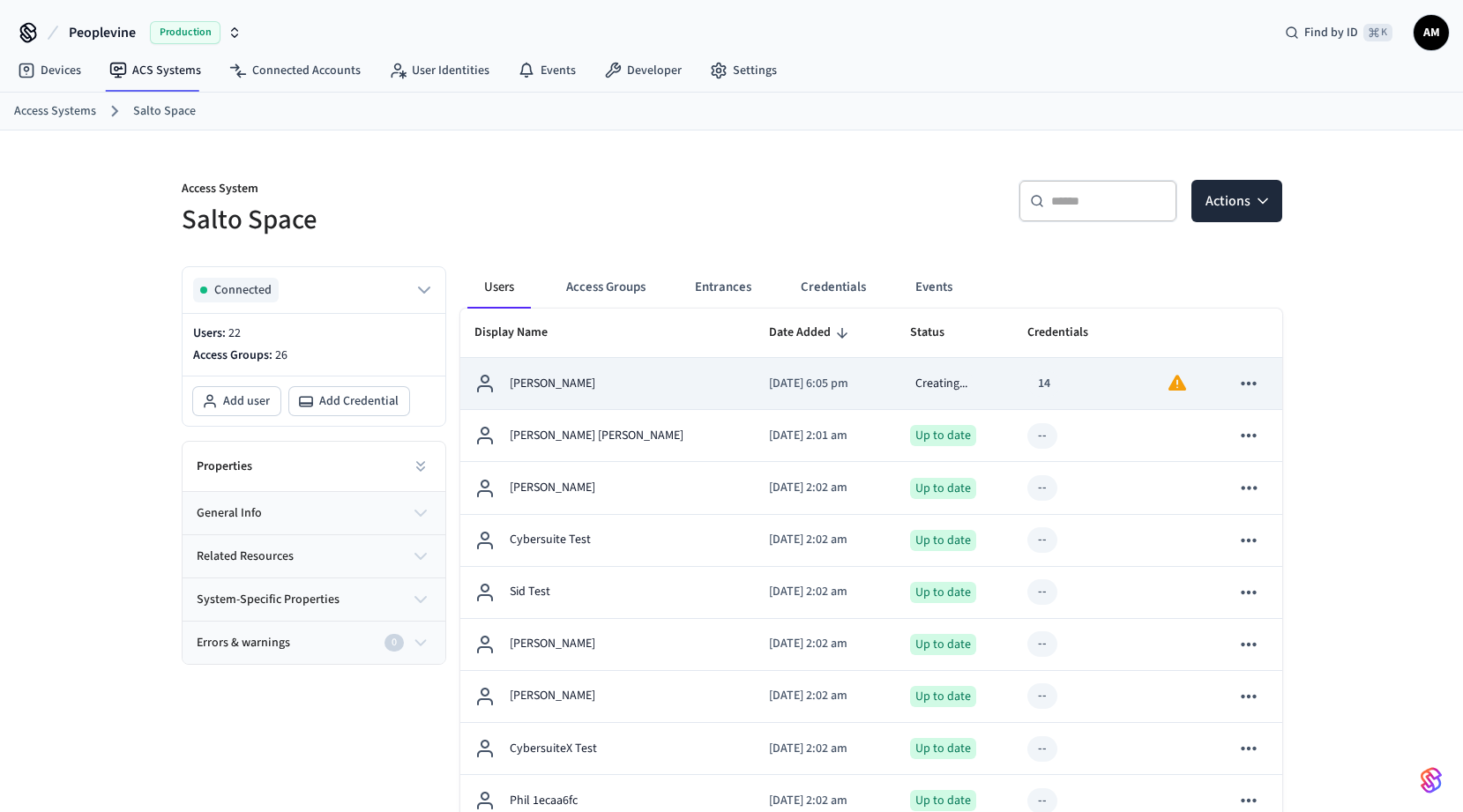
click at [665, 390] on div "[PERSON_NAME]" at bounding box center [608, 384] width 267 height 21
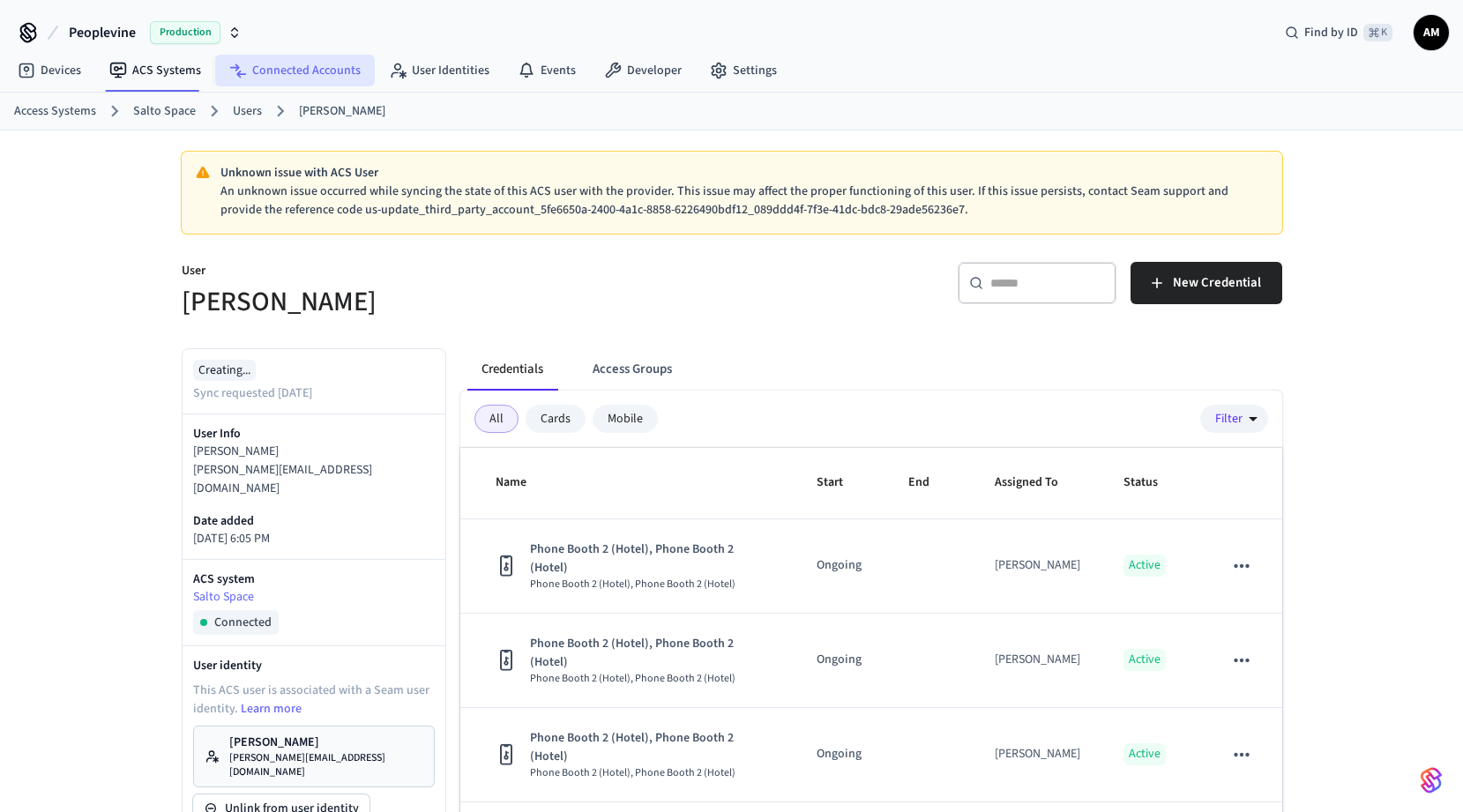
click at [321, 75] on link "Connected Accounts" at bounding box center [295, 71] width 160 height 32
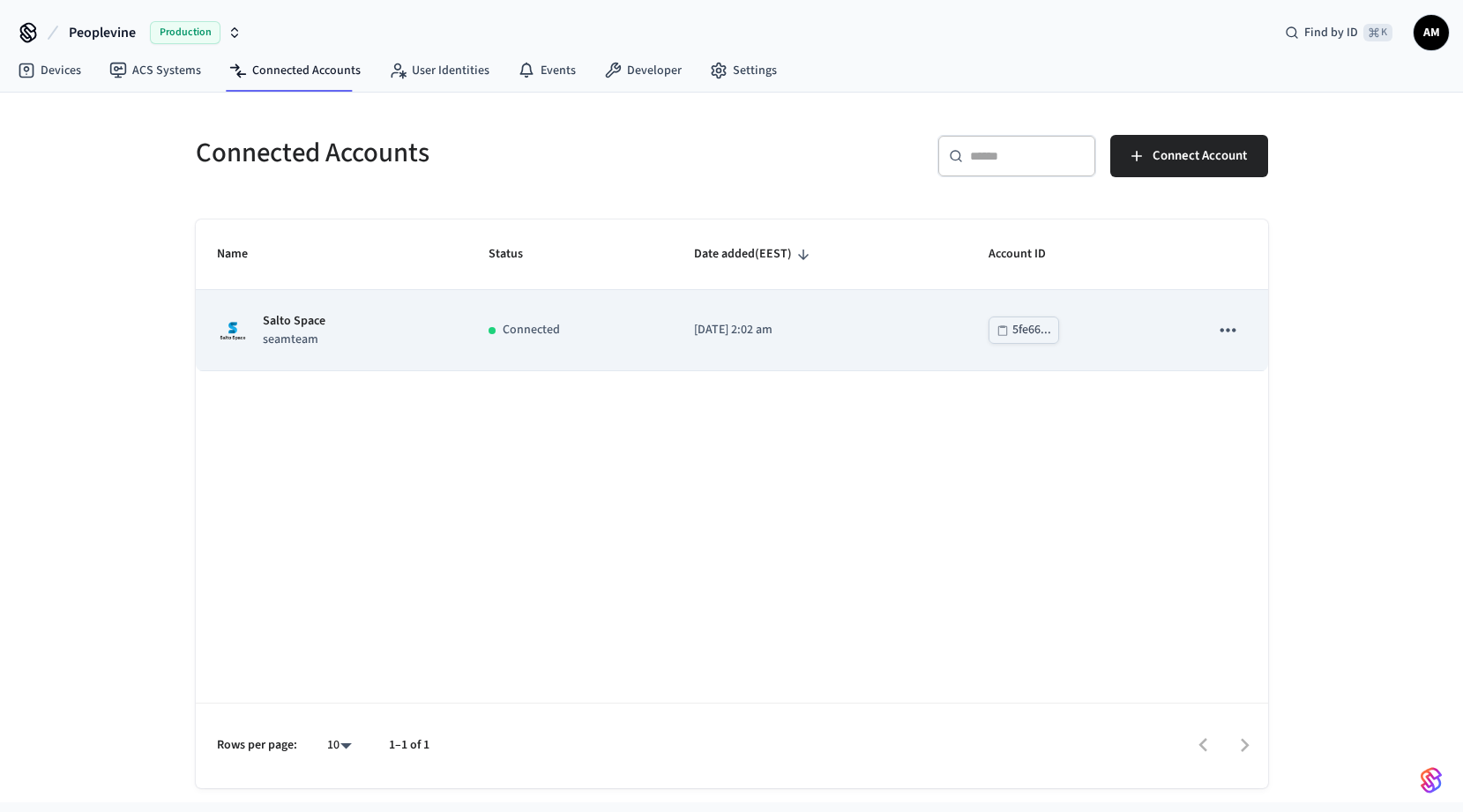
click at [394, 322] on div "Salto Space seamteam" at bounding box center [332, 331] width 230 height 37
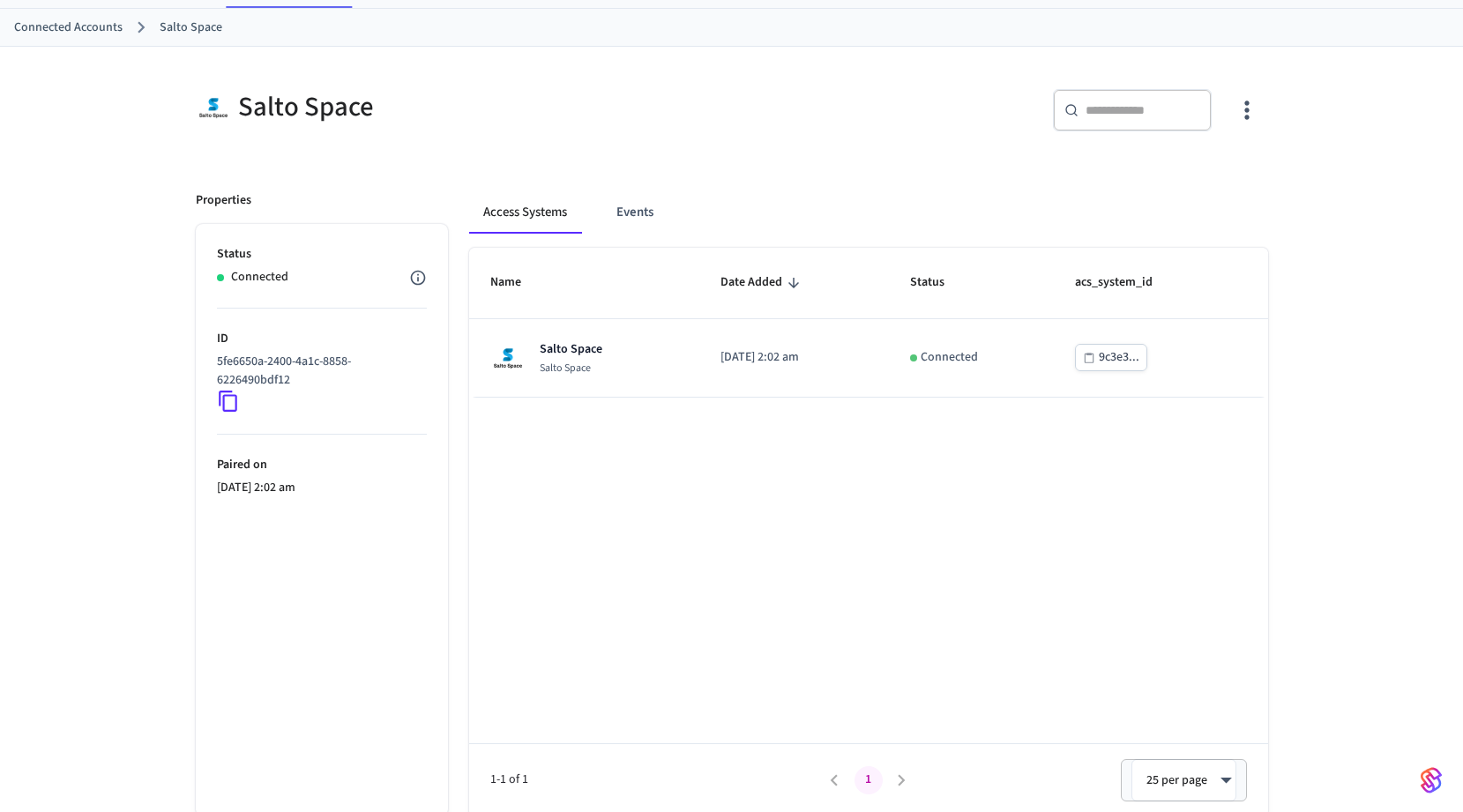
scroll to position [88, 0]
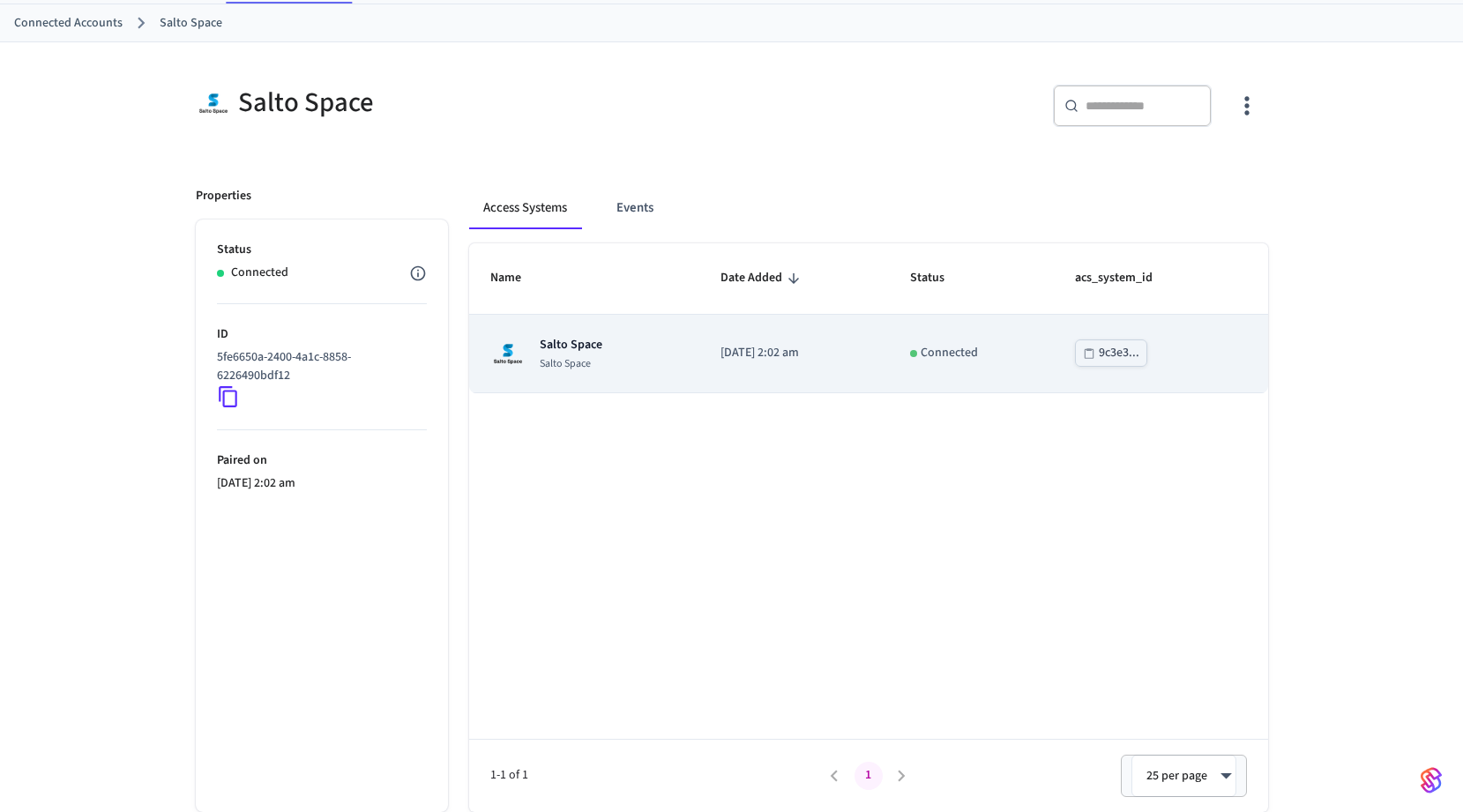
click at [622, 337] on div "Salto Space Salto Space" at bounding box center [584, 353] width 189 height 35
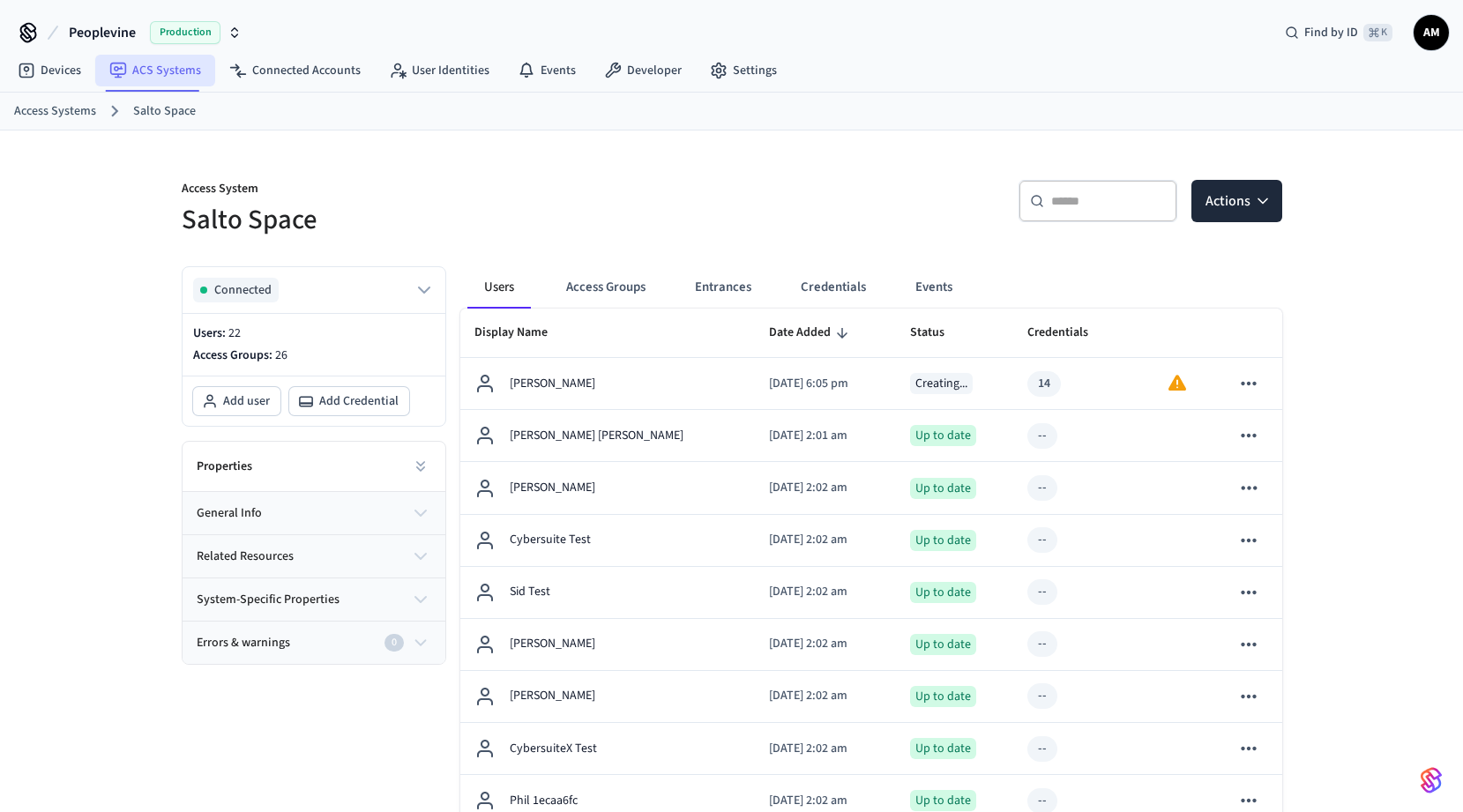
click at [164, 71] on link "ACS Systems" at bounding box center [155, 71] width 120 height 32
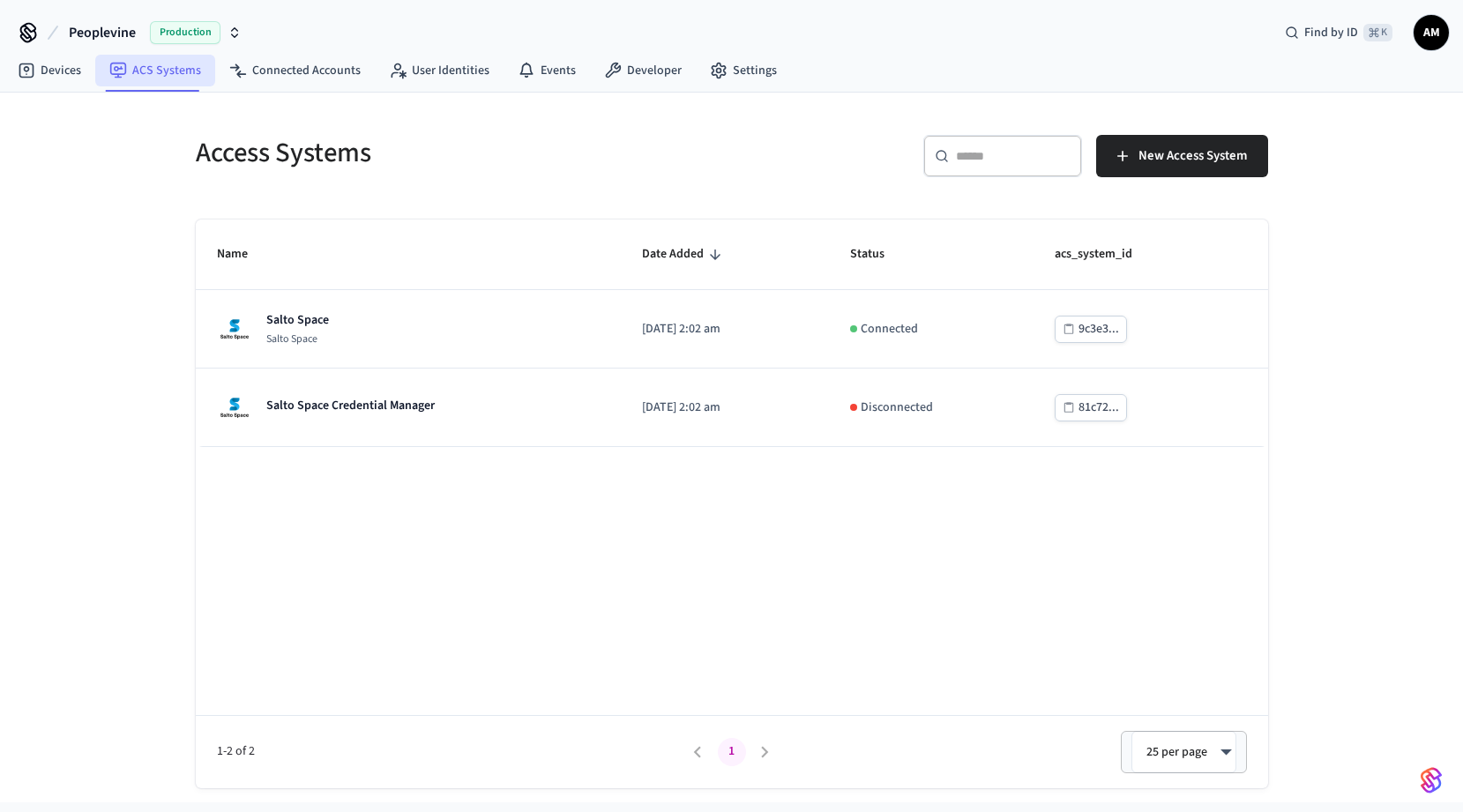
click at [161, 71] on link "ACS Systems" at bounding box center [155, 71] width 120 height 32
click at [535, 75] on link "Events" at bounding box center [546, 71] width 86 height 32
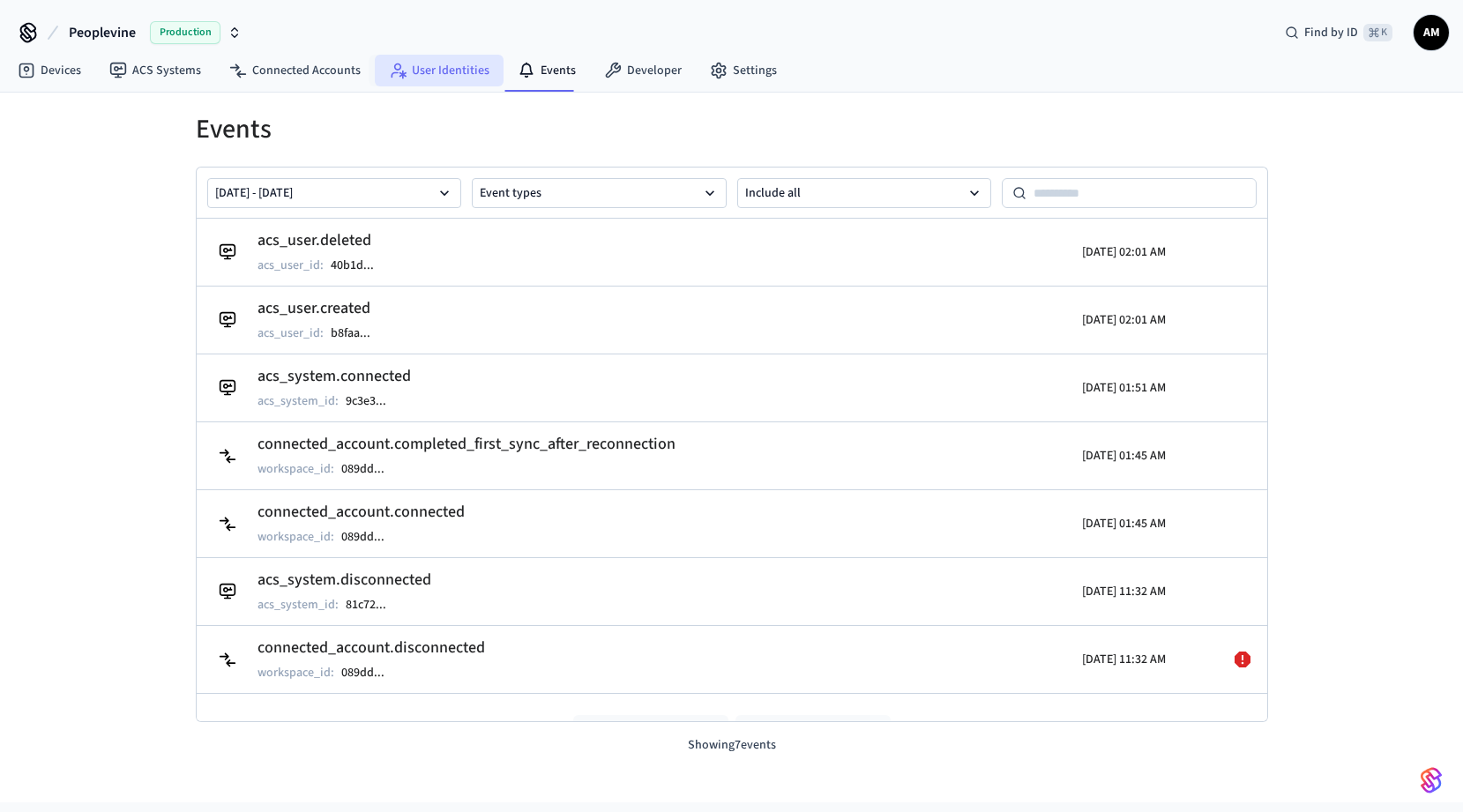
click at [449, 65] on link "User Identities" at bounding box center [439, 71] width 129 height 32
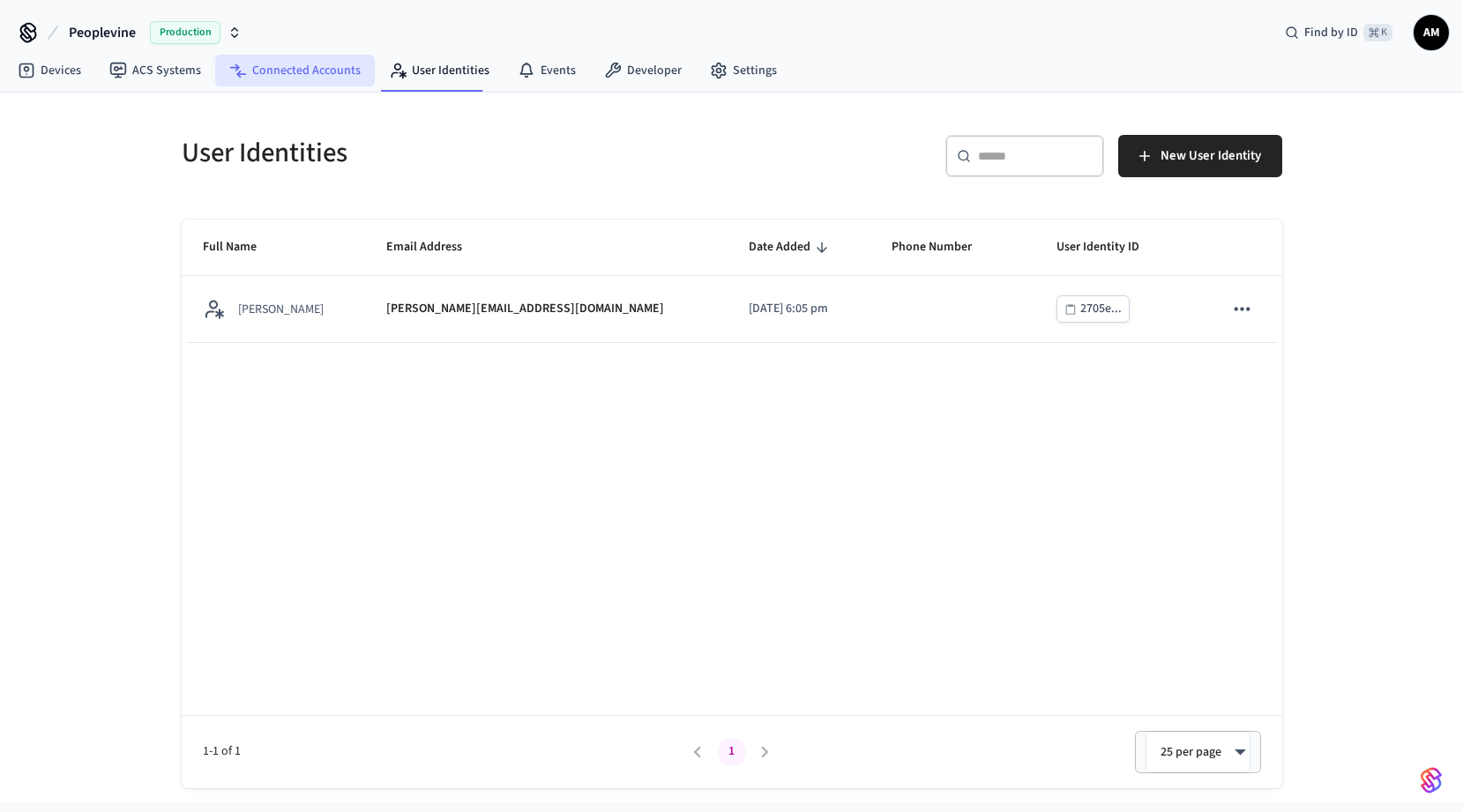
click at [331, 61] on link "Connected Accounts" at bounding box center [295, 71] width 160 height 32
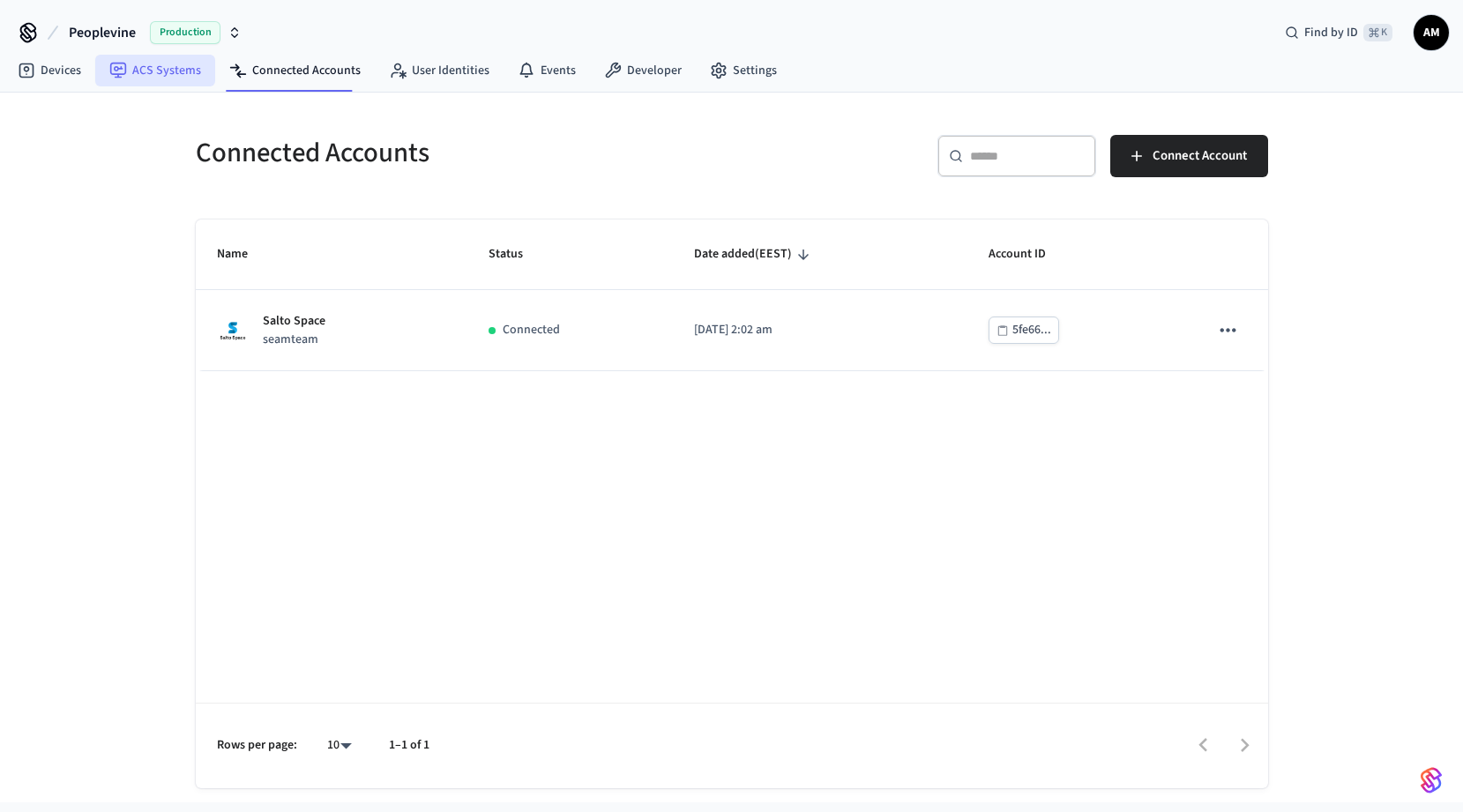
click at [146, 80] on link "ACS Systems" at bounding box center [155, 71] width 120 height 32
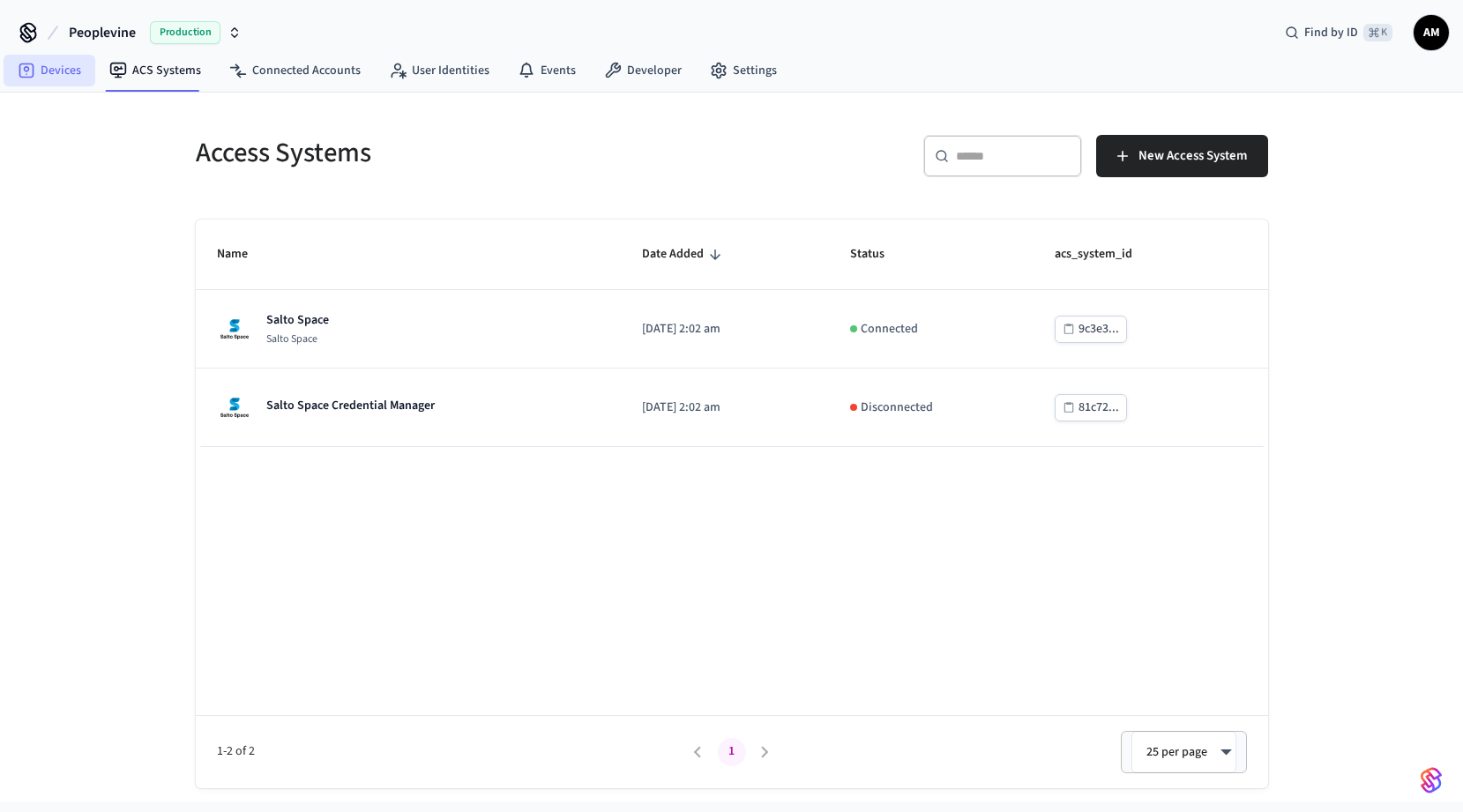
click at [48, 76] on link "Devices" at bounding box center [49, 71] width 92 height 32
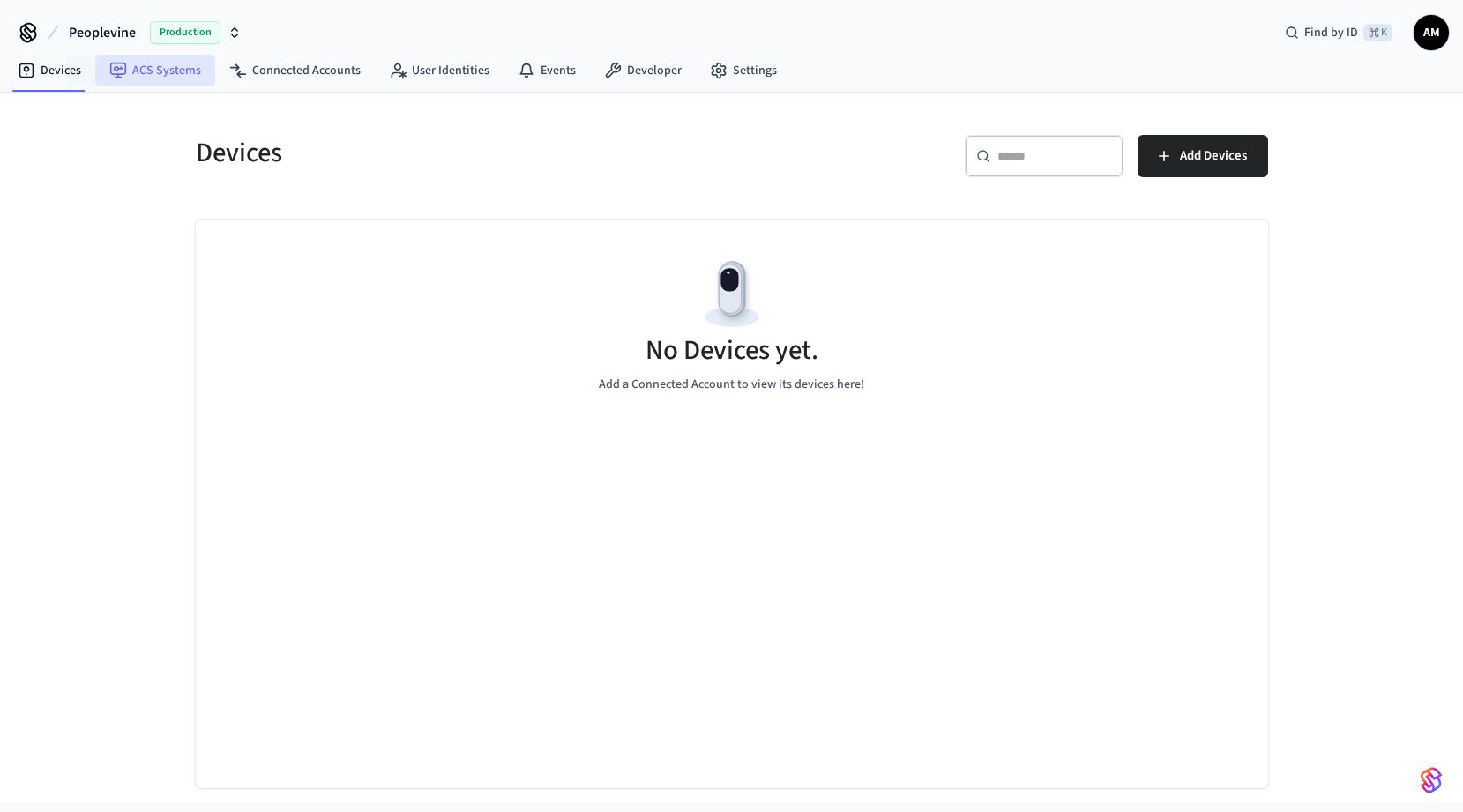
click at [134, 74] on link "ACS Systems" at bounding box center [155, 71] width 120 height 32
